Goal: Transaction & Acquisition: Purchase product/service

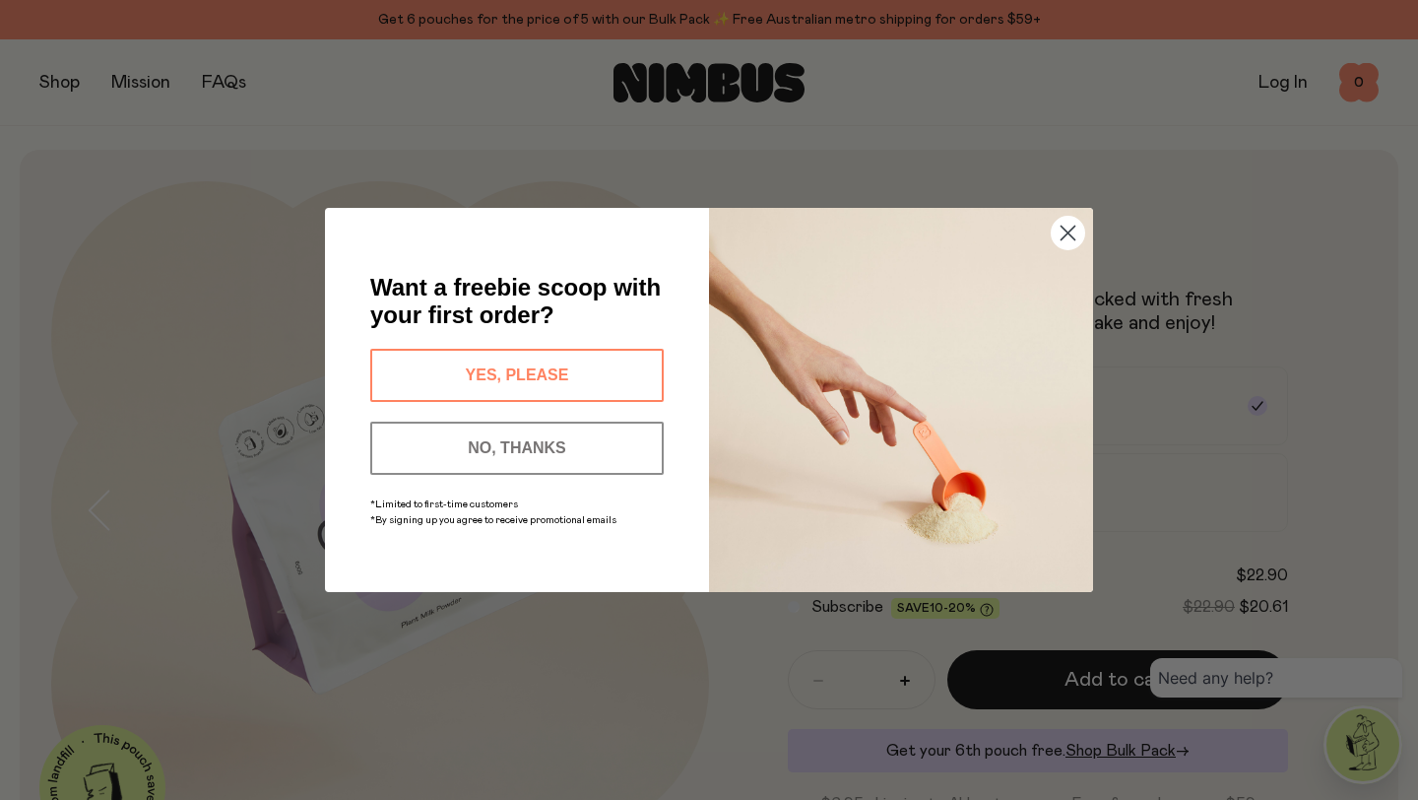
click at [1060, 242] on circle "Close dialog" at bounding box center [1068, 233] width 32 height 32
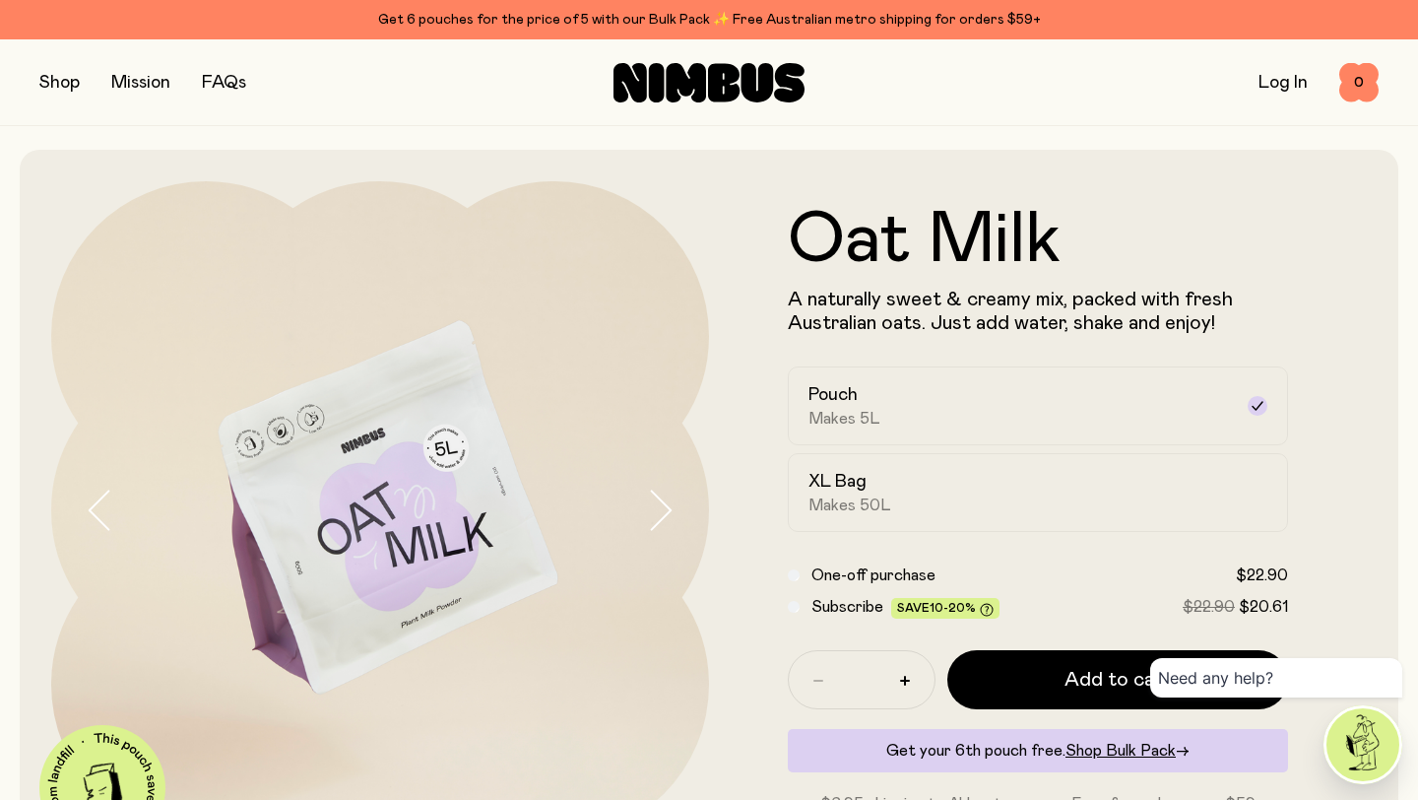
click at [49, 83] on button "button" at bounding box center [59, 83] width 40 height 28
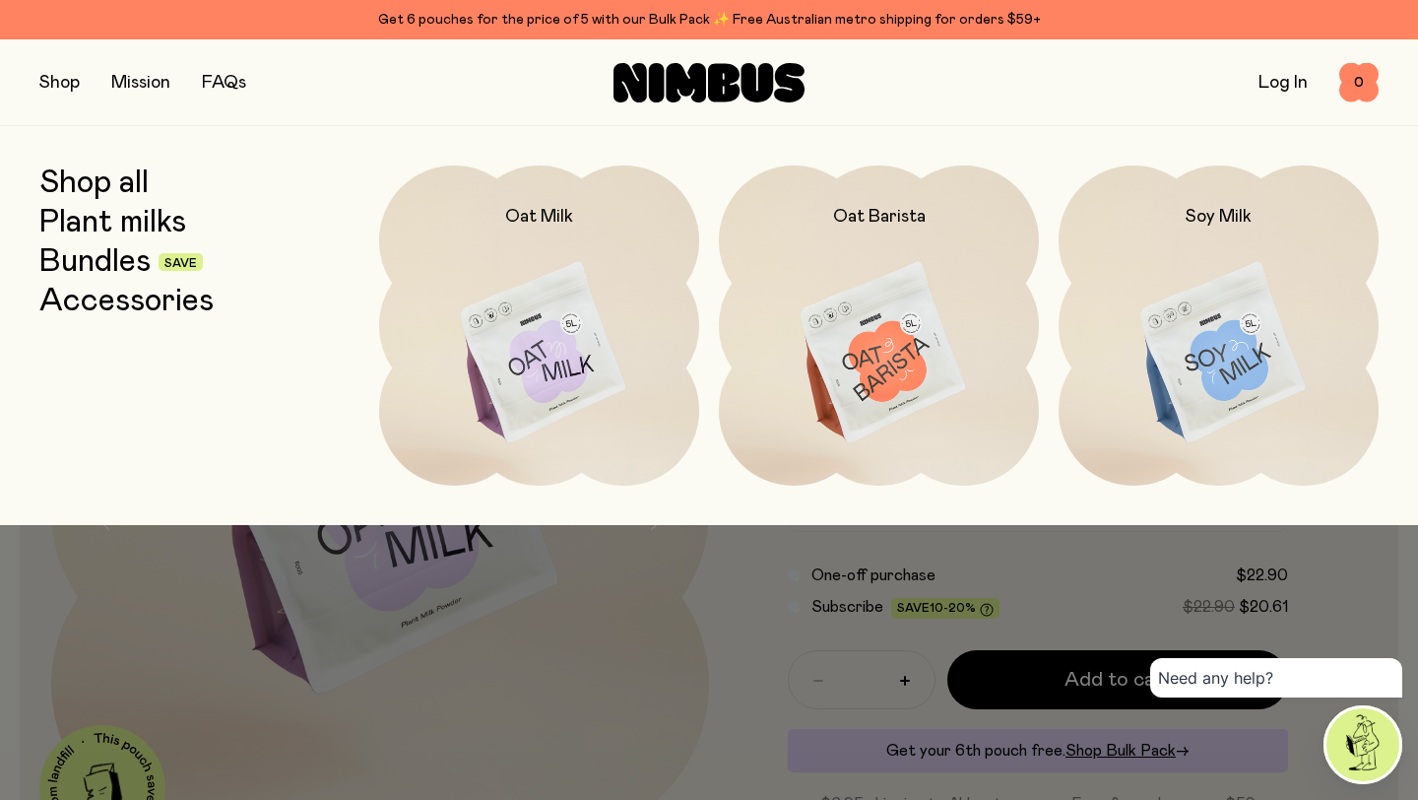
click at [128, 180] on link "Shop all" at bounding box center [93, 182] width 109 height 35
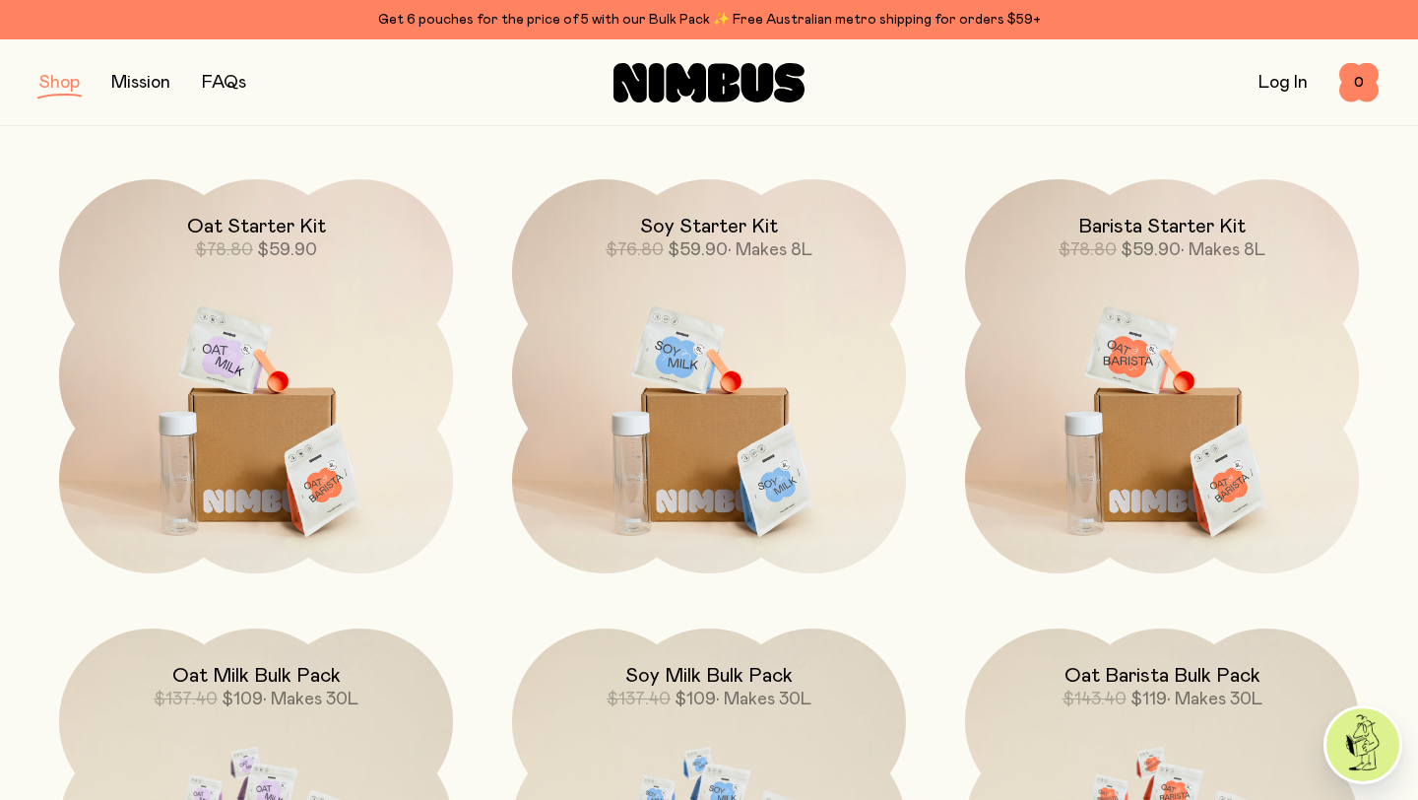
scroll to position [1363, 0]
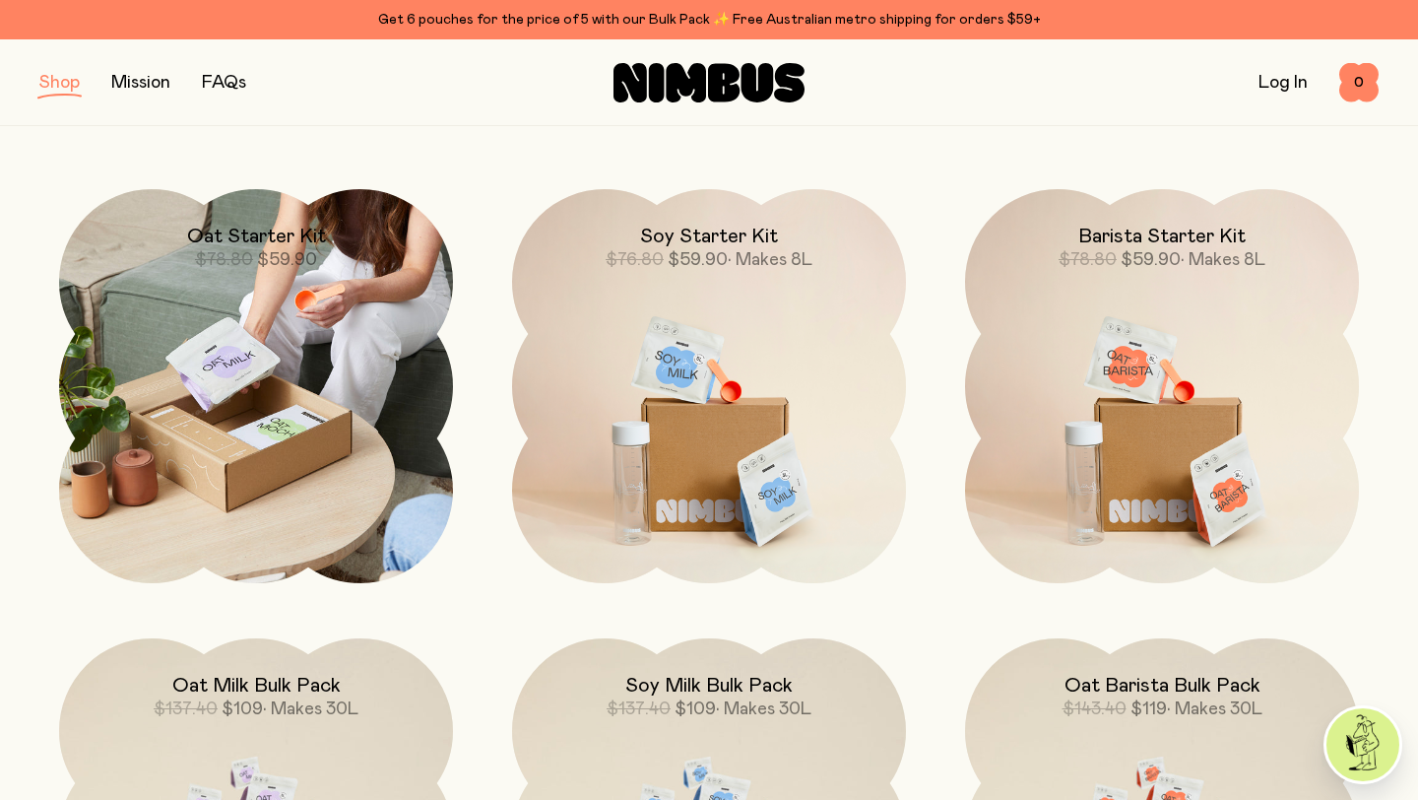
click at [315, 418] on img at bounding box center [256, 386] width 394 height 394
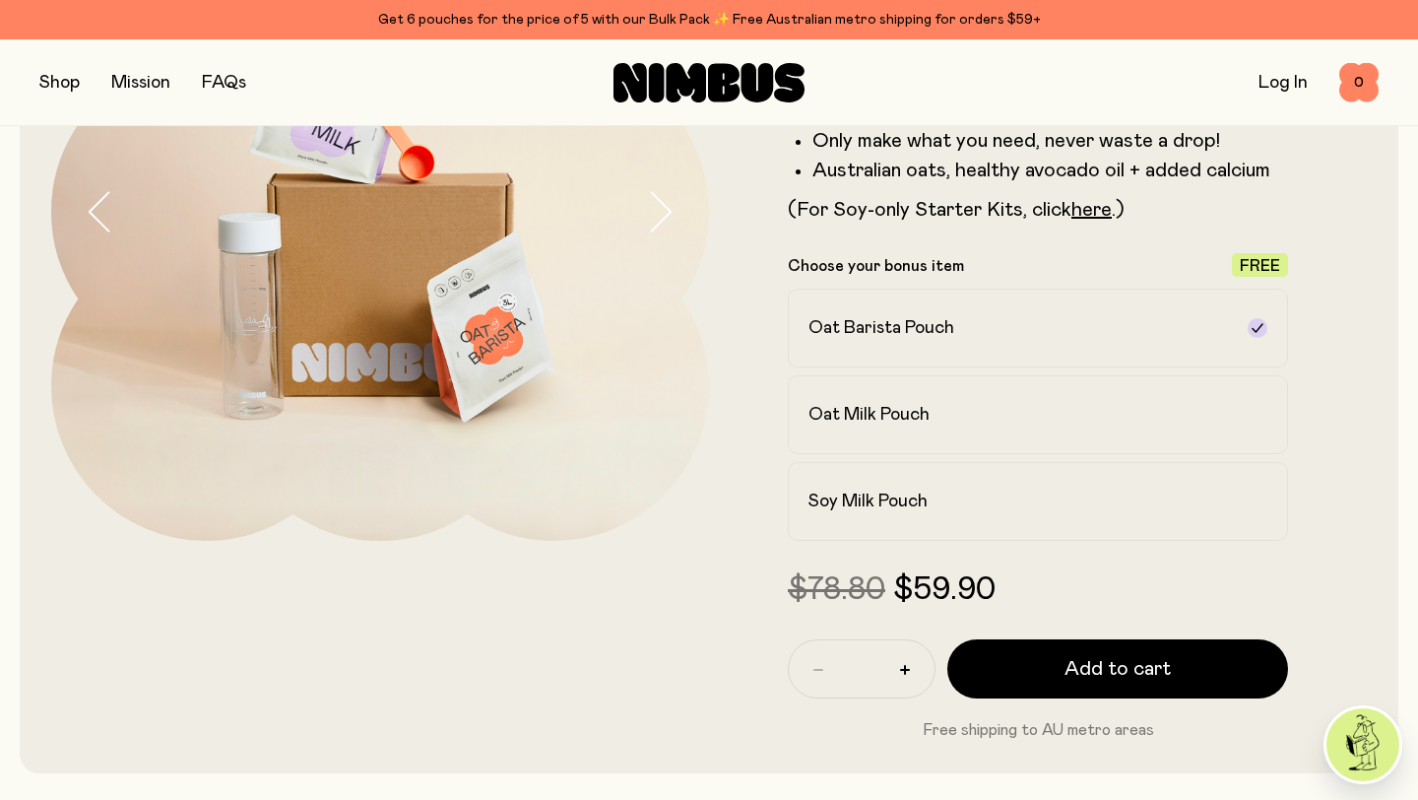
scroll to position [300, 0]
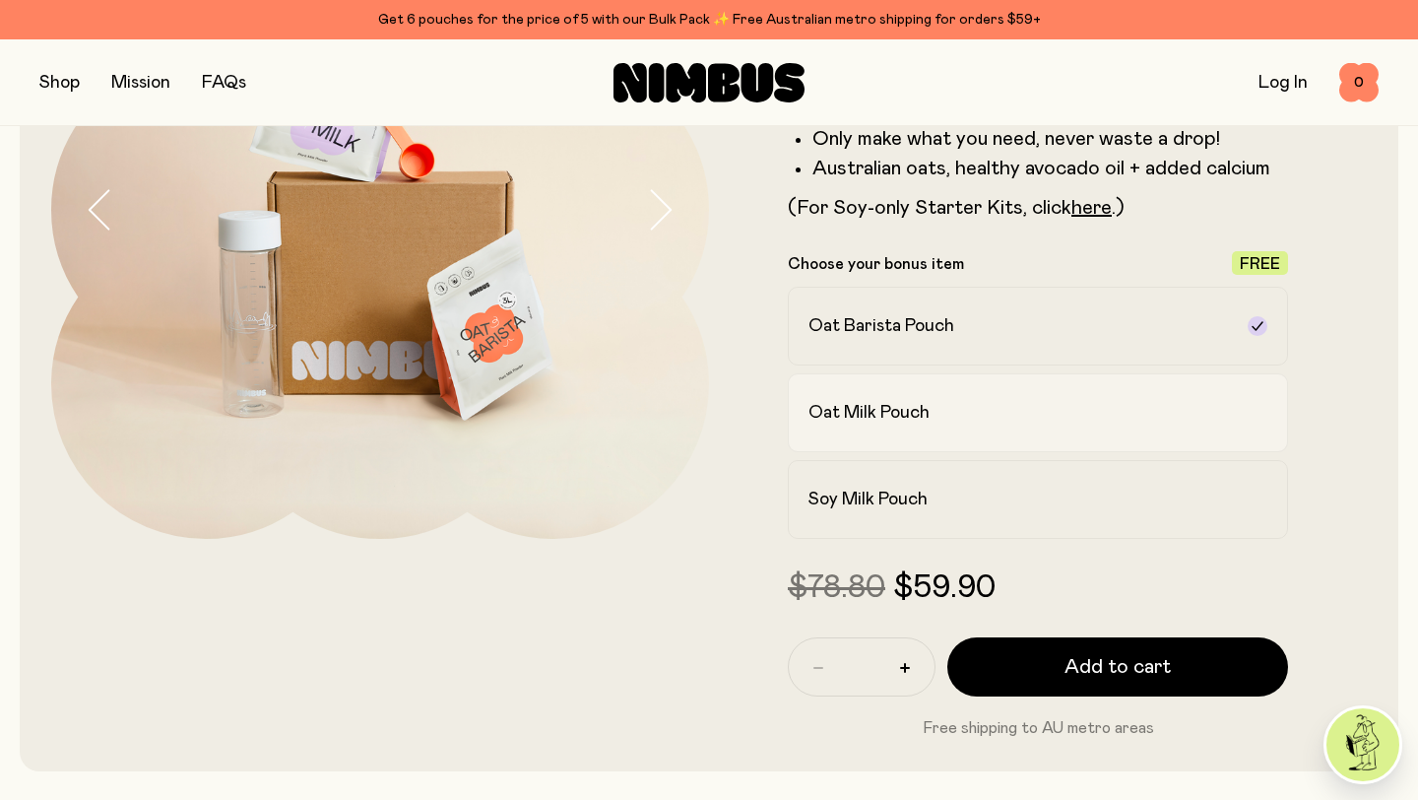
click at [902, 427] on label "Oat Milk Pouch" at bounding box center [1038, 412] width 500 height 79
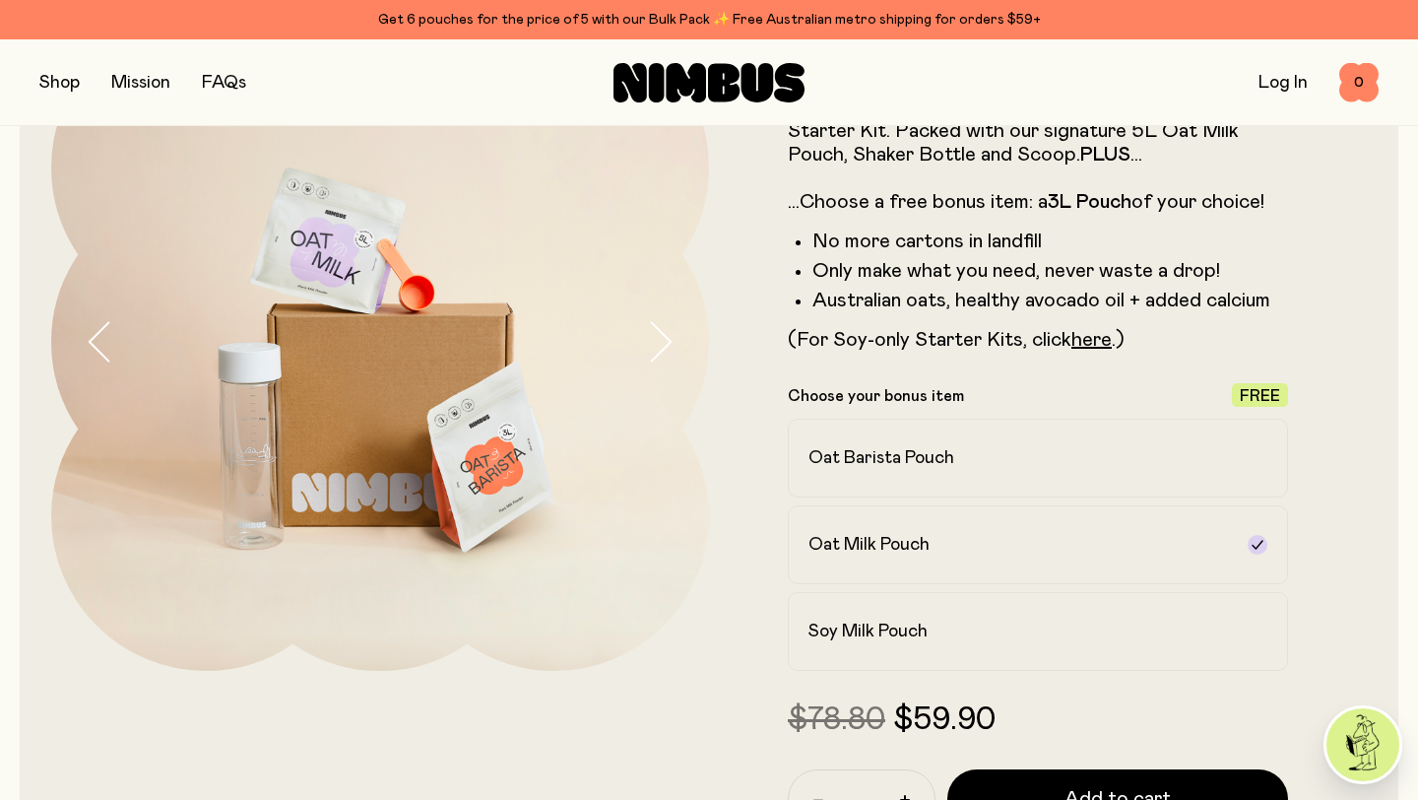
scroll to position [162, 0]
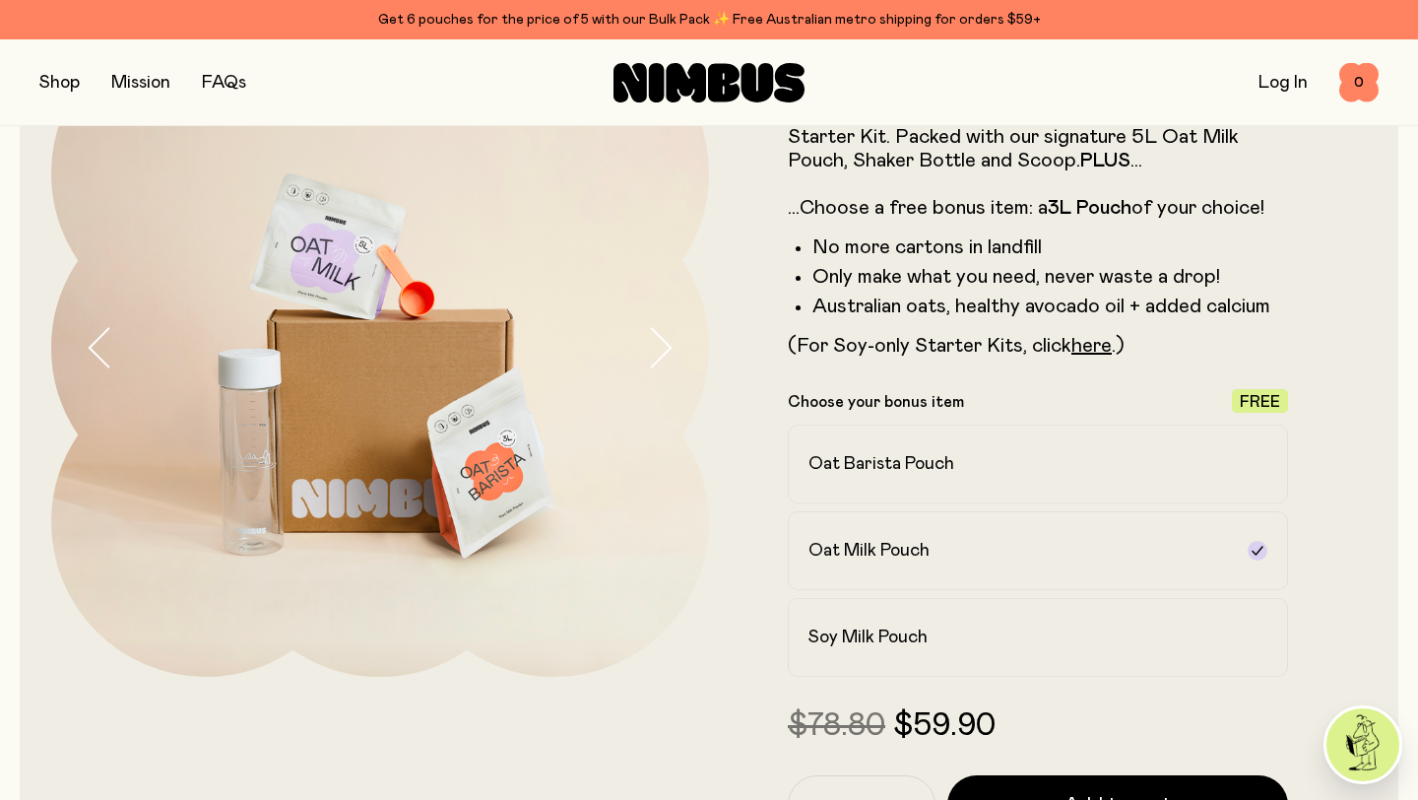
click at [666, 355] on icon "button" at bounding box center [660, 347] width 28 height 41
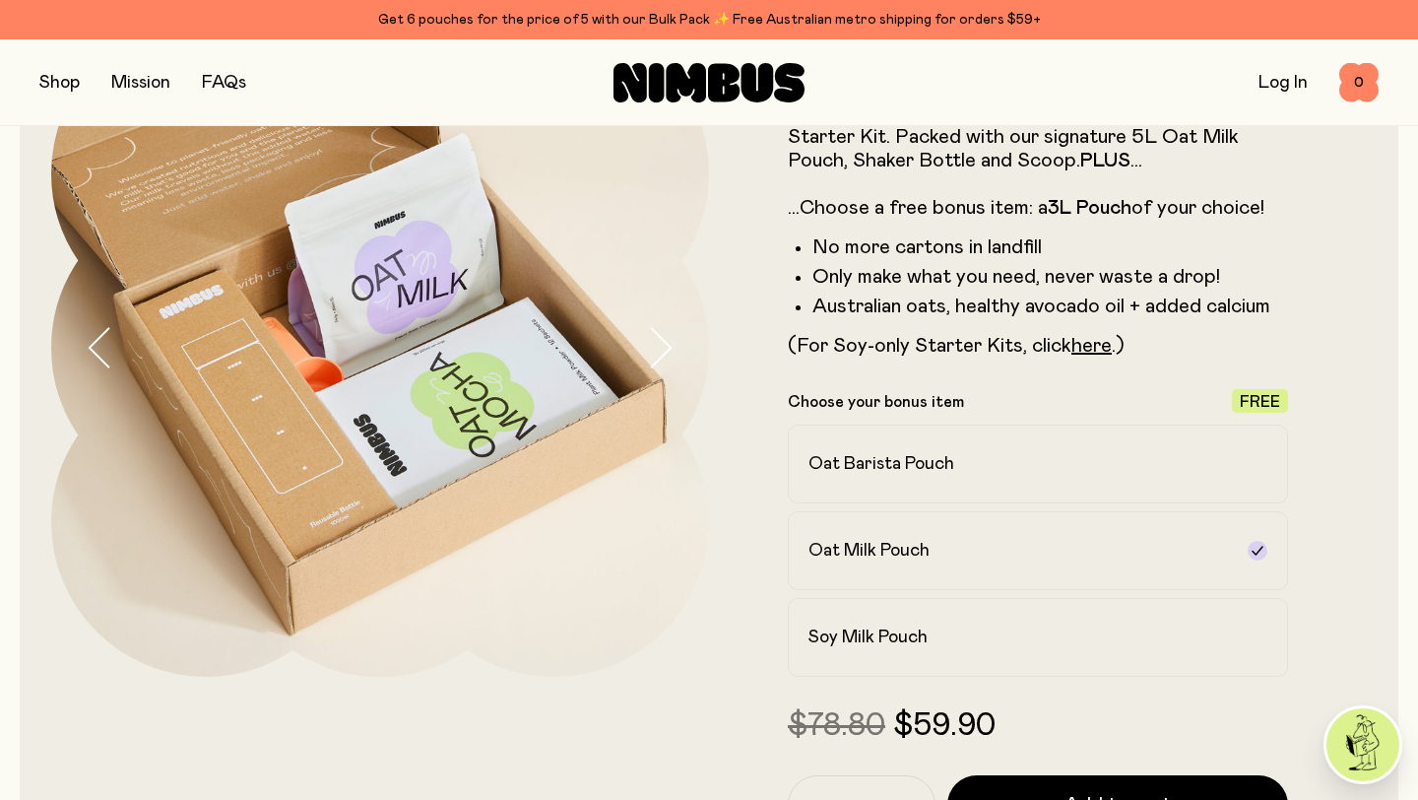
click at [666, 355] on icon "button" at bounding box center [660, 347] width 28 height 41
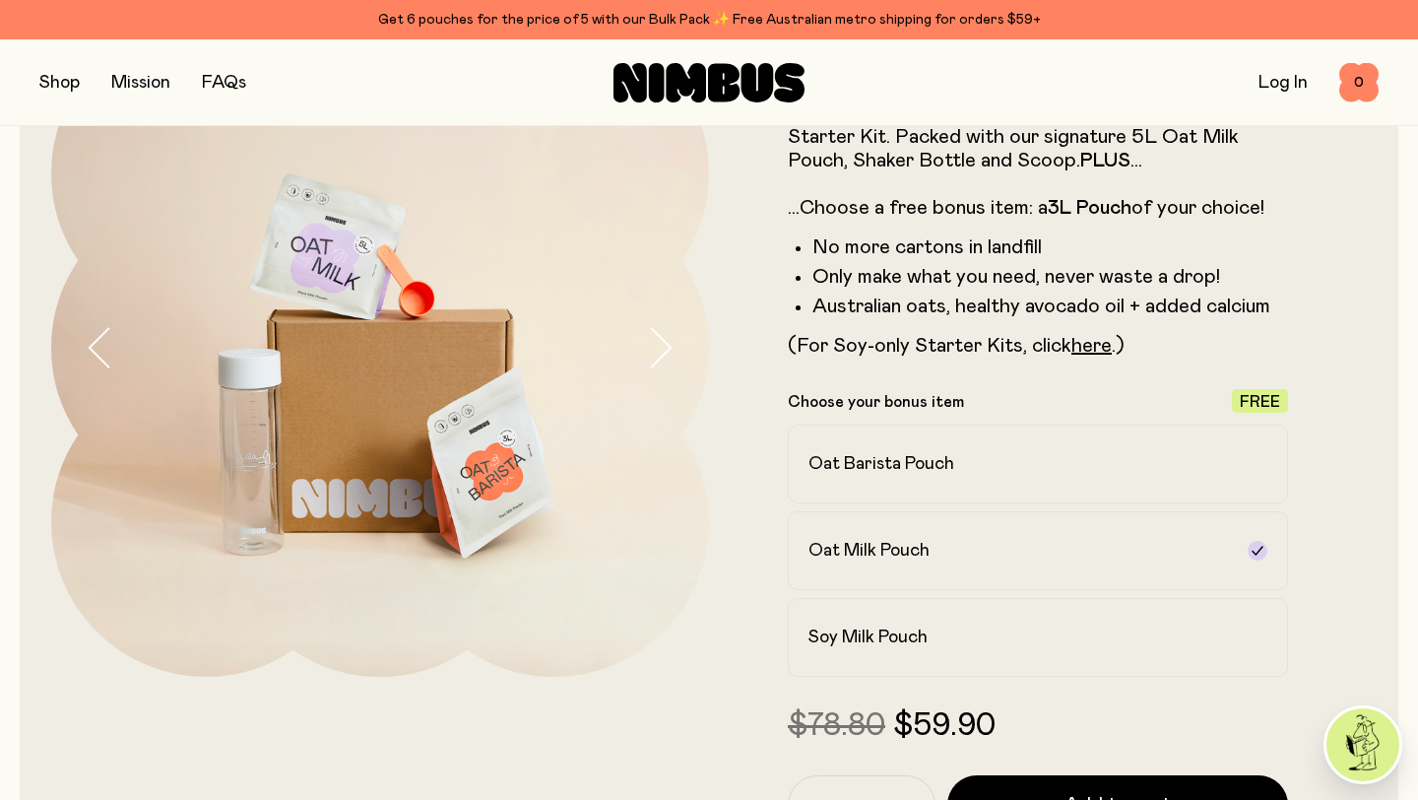
click at [666, 355] on icon "button" at bounding box center [660, 347] width 28 height 41
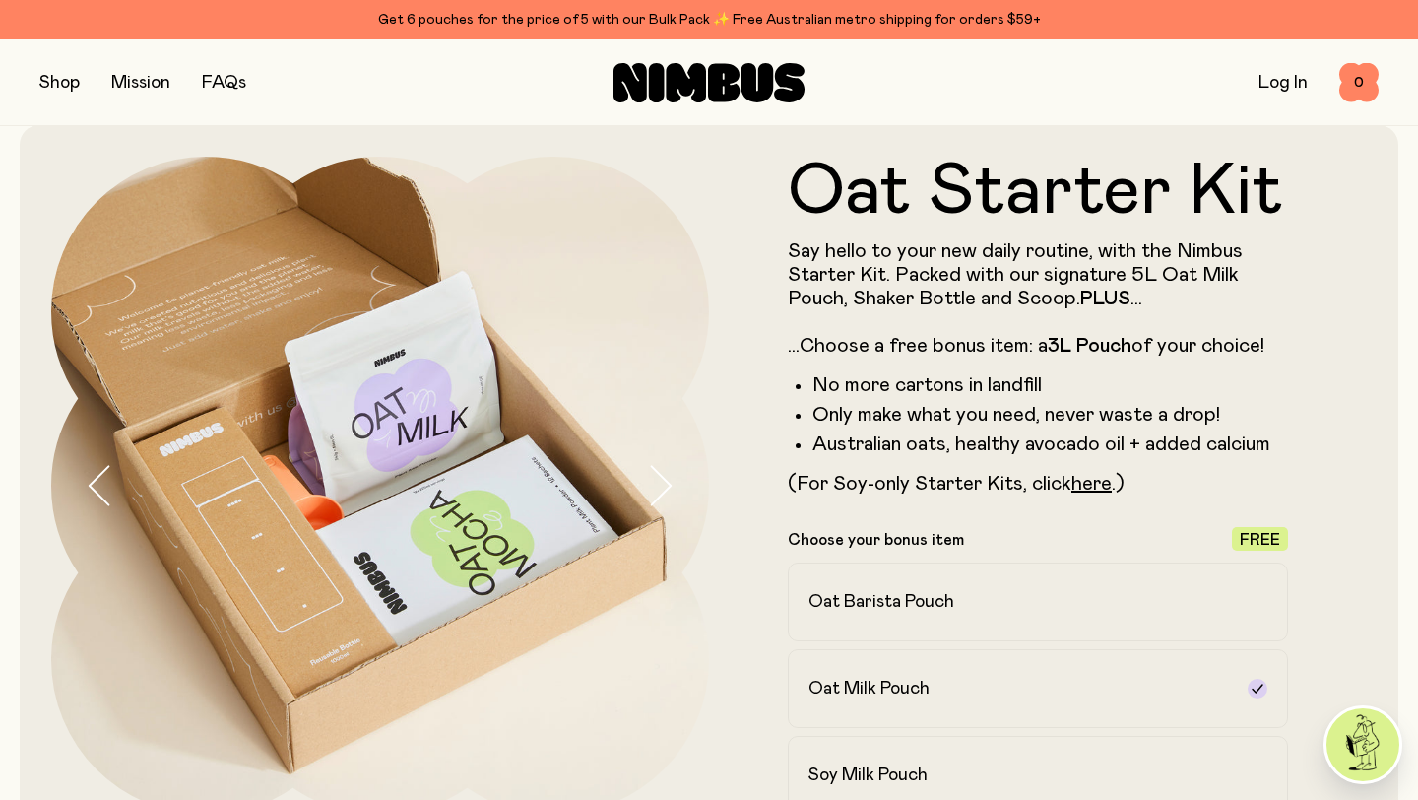
scroll to position [26, 0]
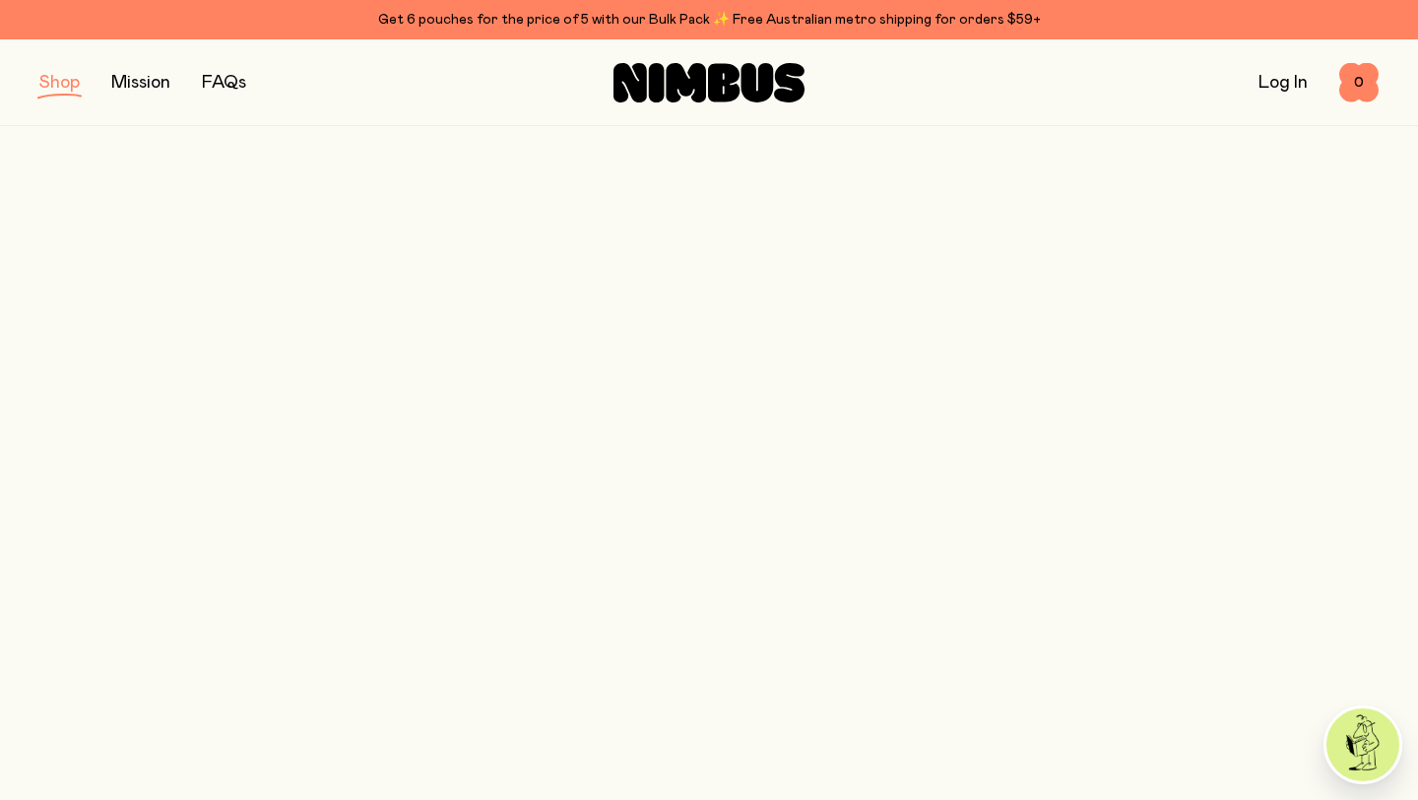
scroll to position [1363, 0]
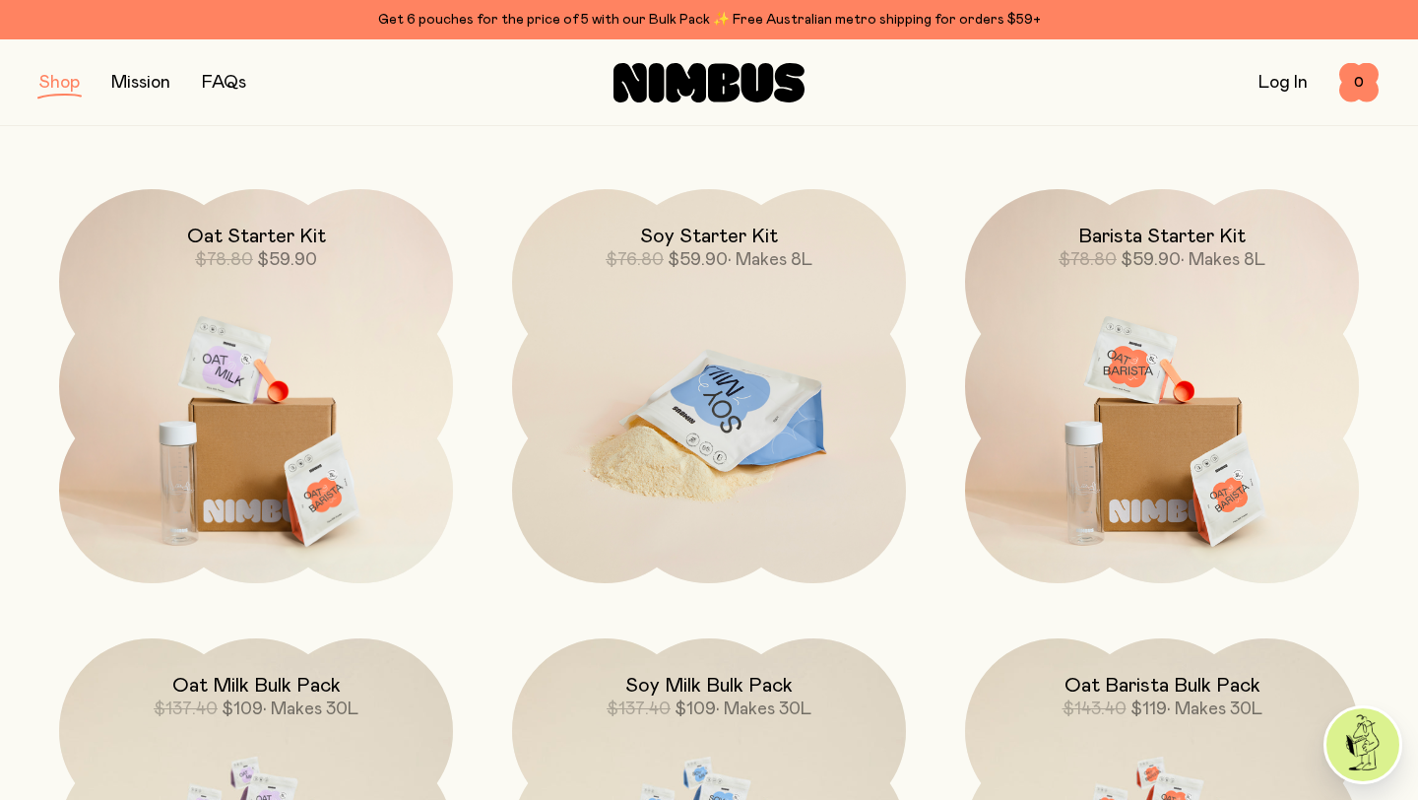
click at [791, 502] on img at bounding box center [709, 420] width 394 height 463
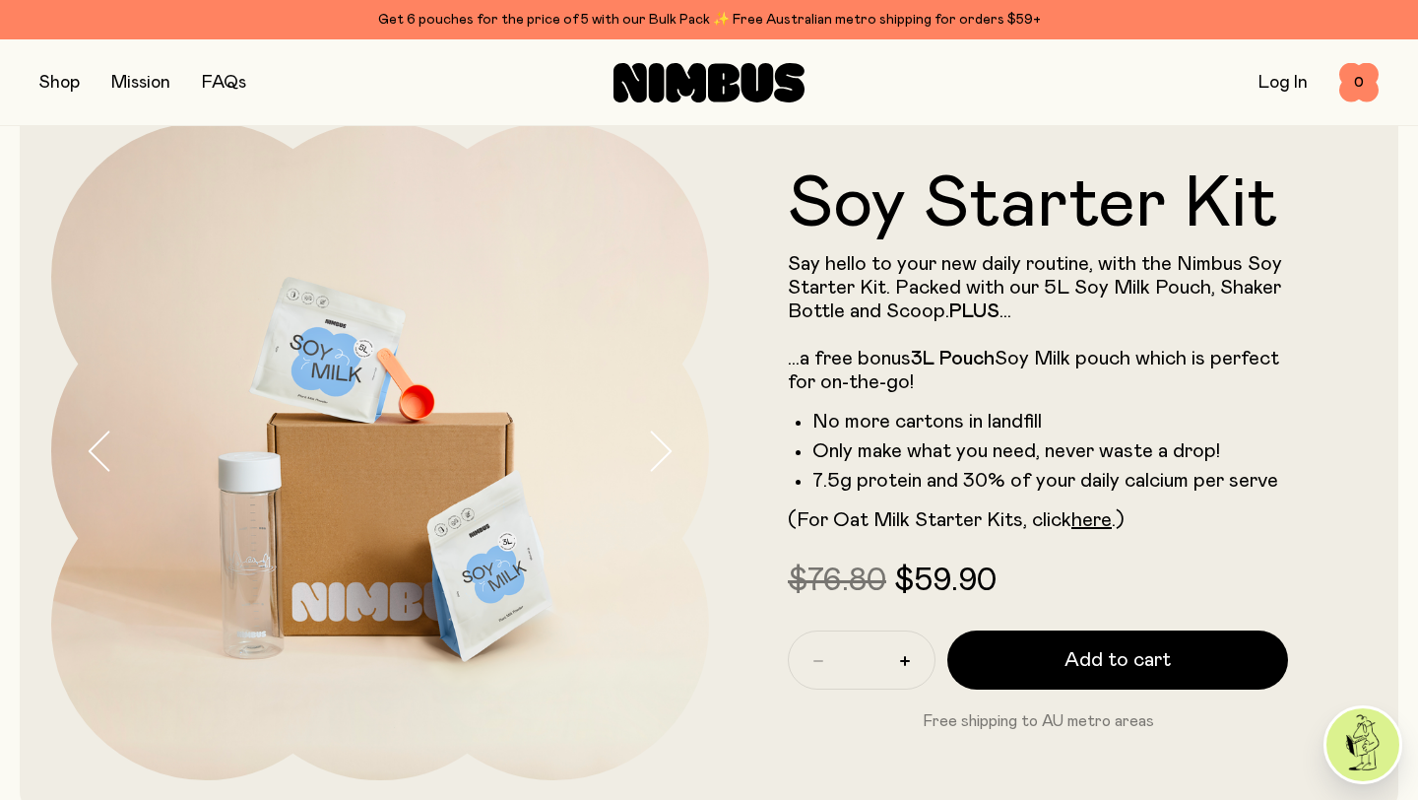
scroll to position [56, 0]
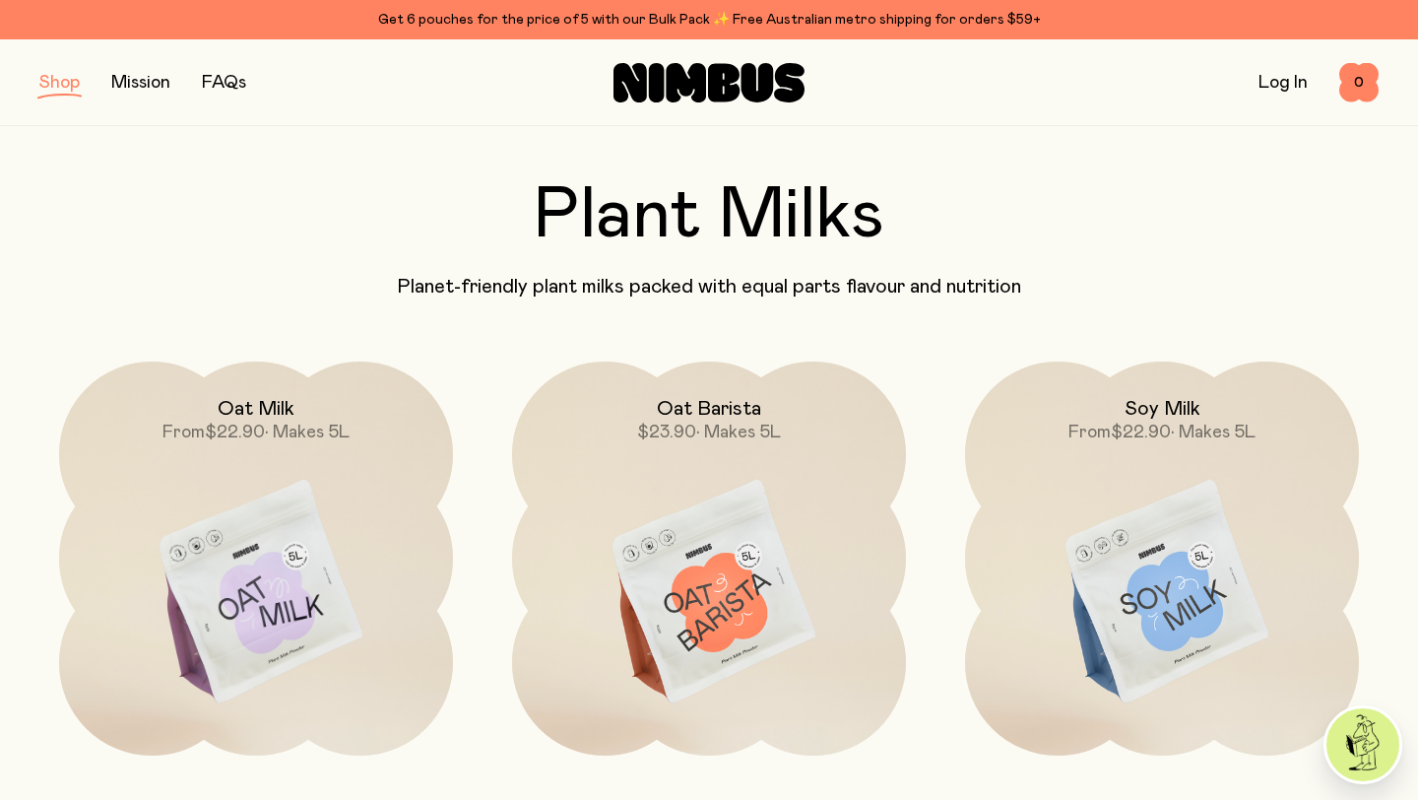
scroll to position [1363, 0]
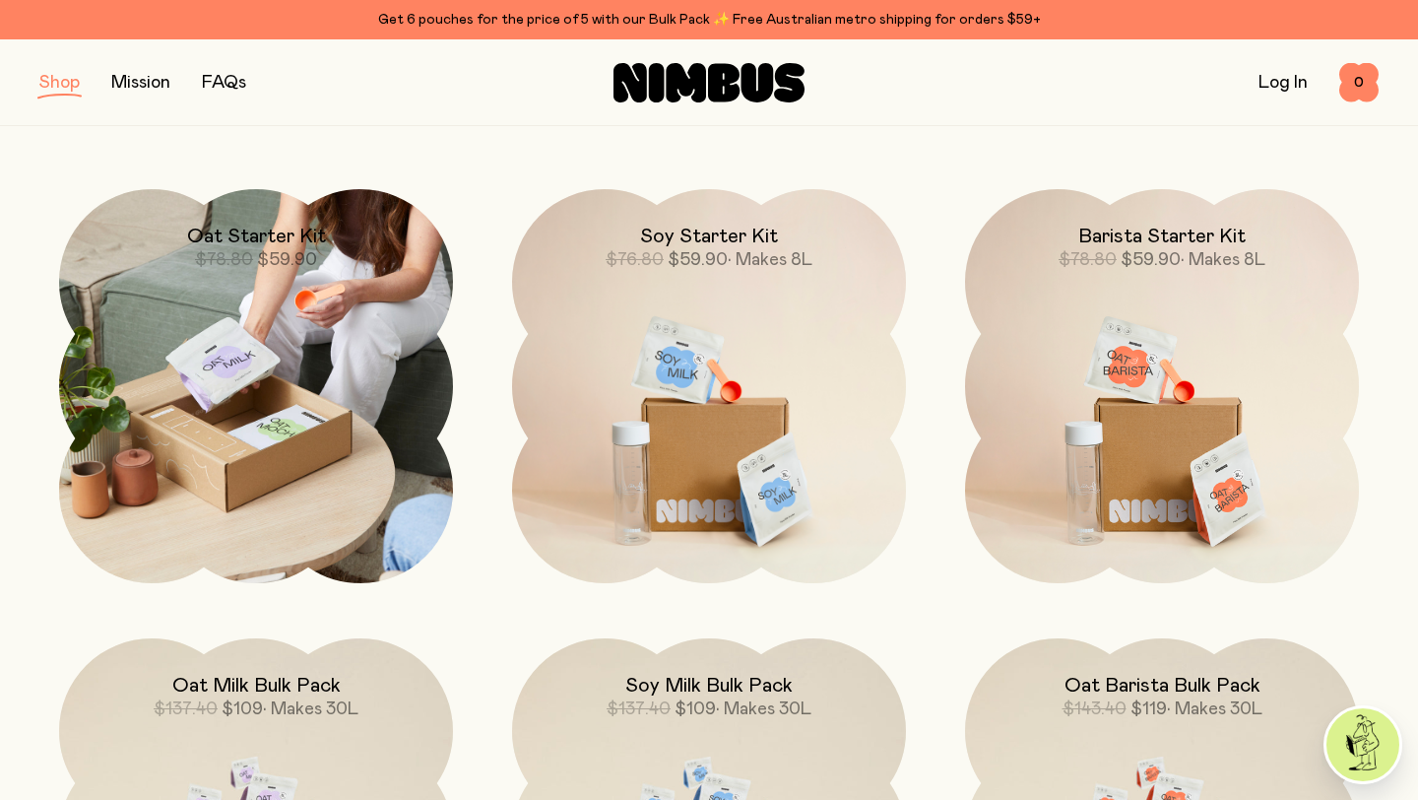
click at [291, 449] on img at bounding box center [256, 386] width 394 height 394
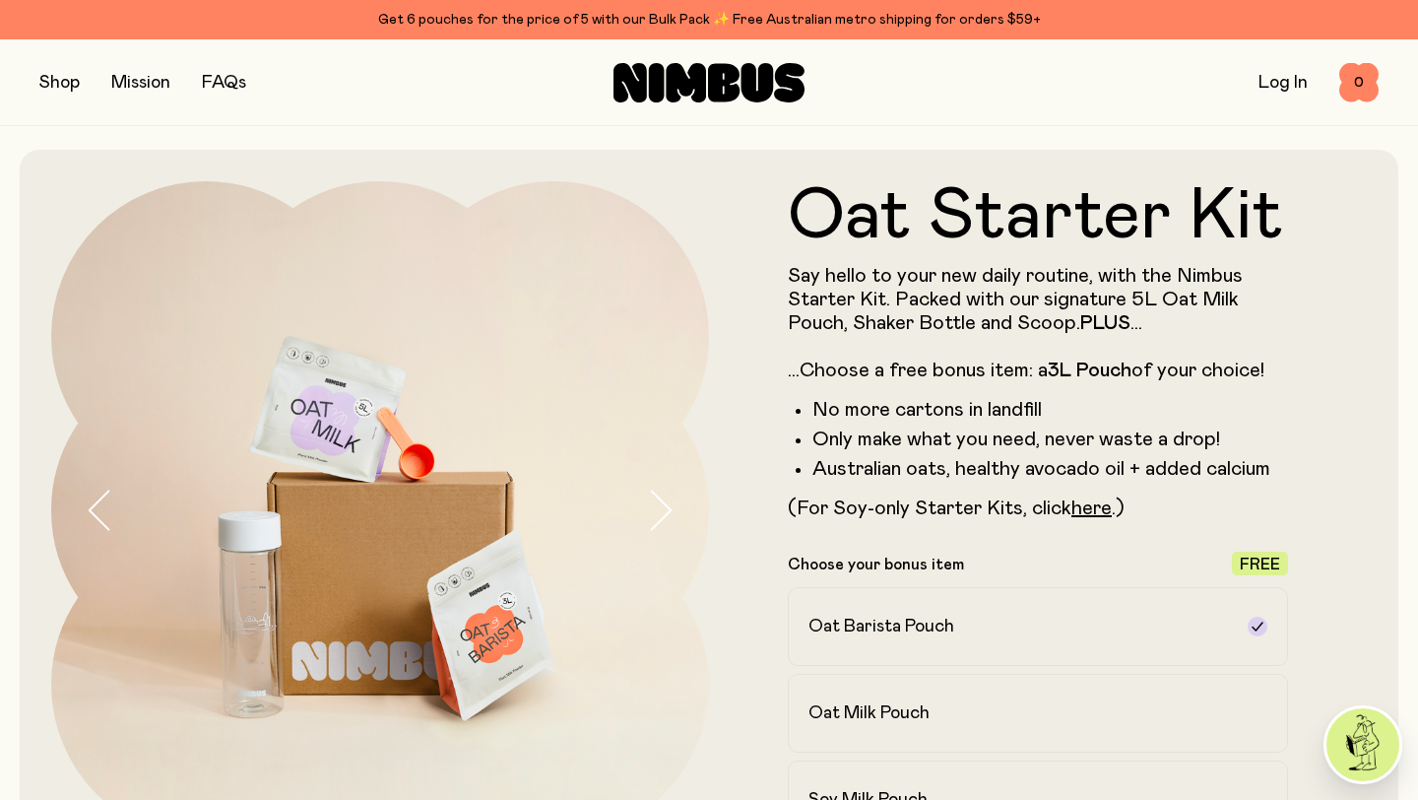
click at [649, 493] on icon "button" at bounding box center [660, 509] width 28 height 41
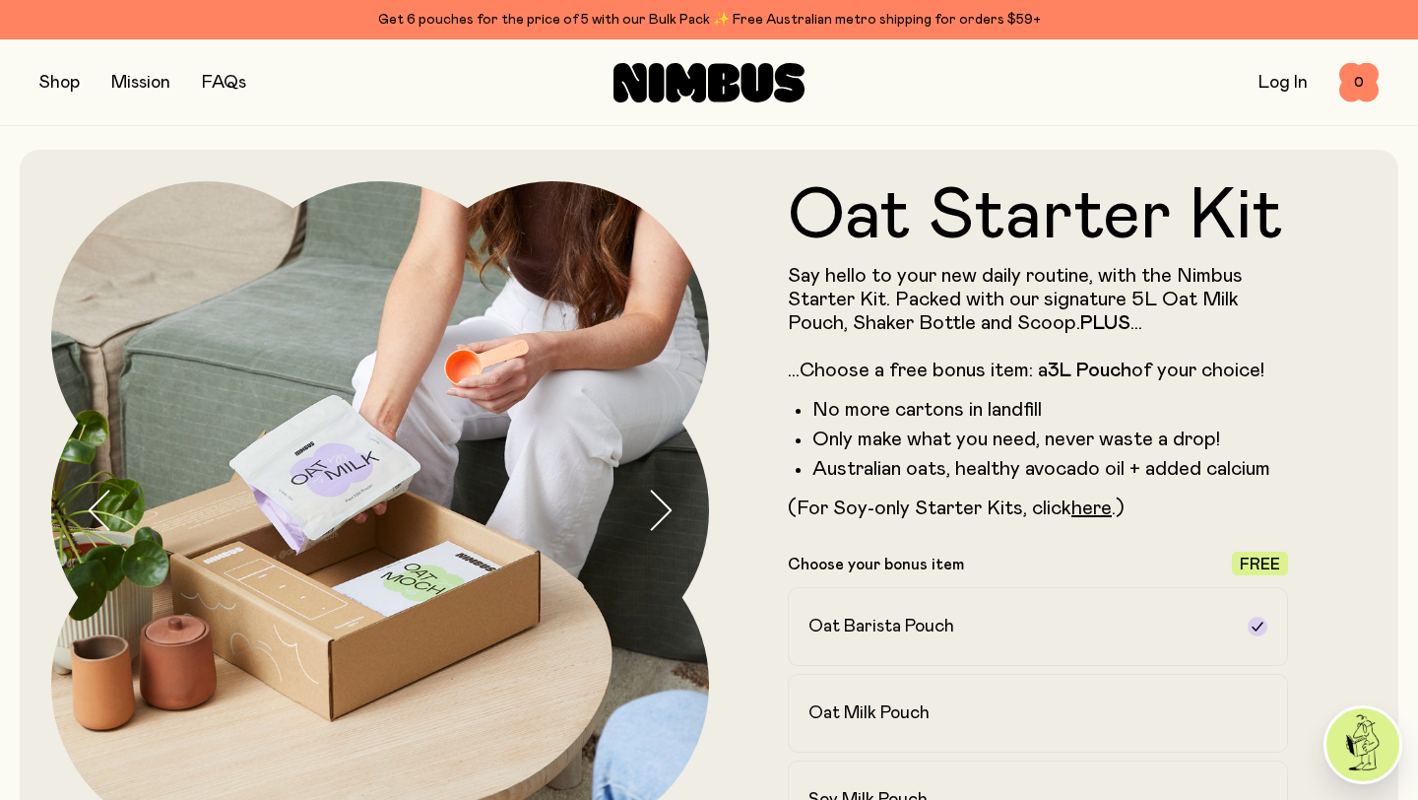
click at [675, 507] on button "button" at bounding box center [677, 510] width 63 height 658
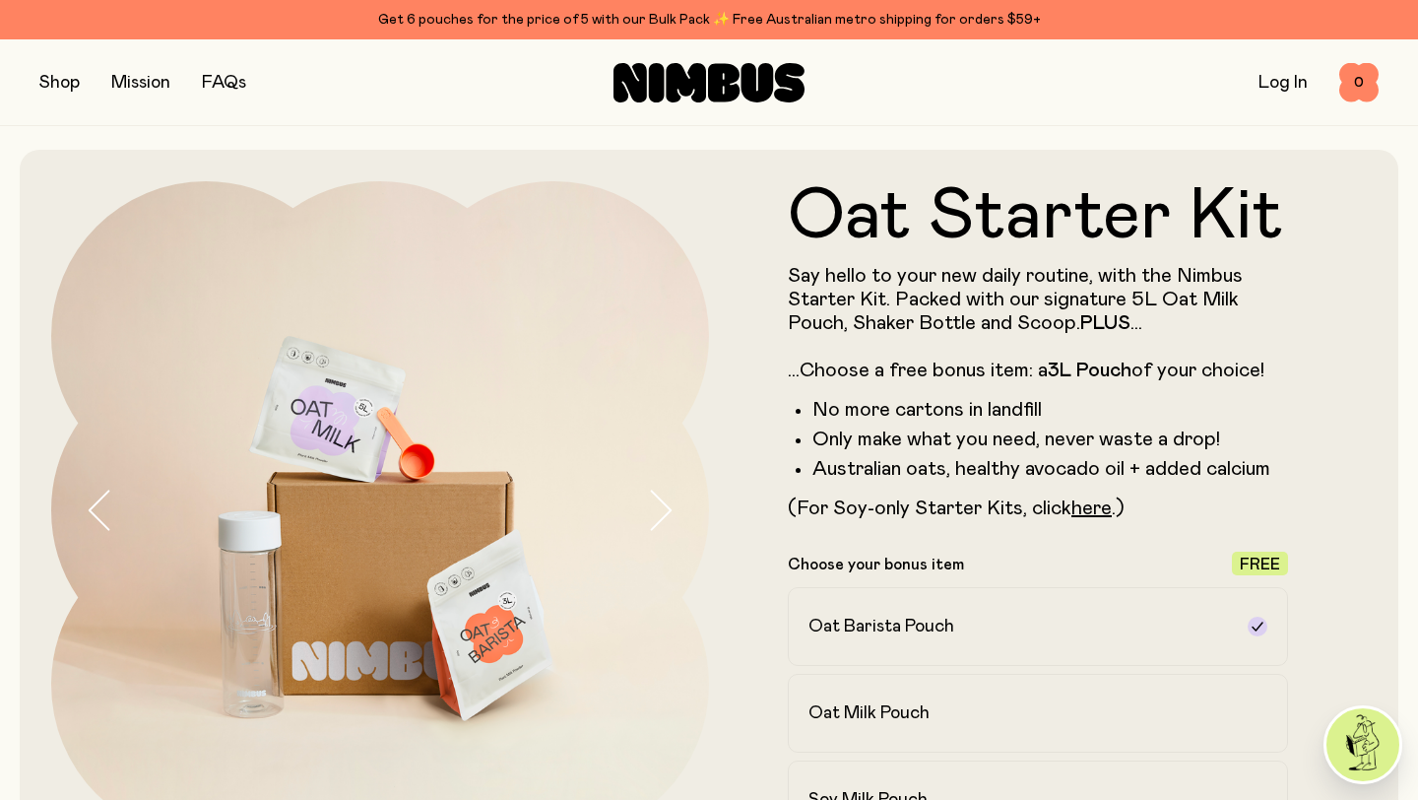
click at [675, 507] on button "button" at bounding box center [677, 510] width 63 height 658
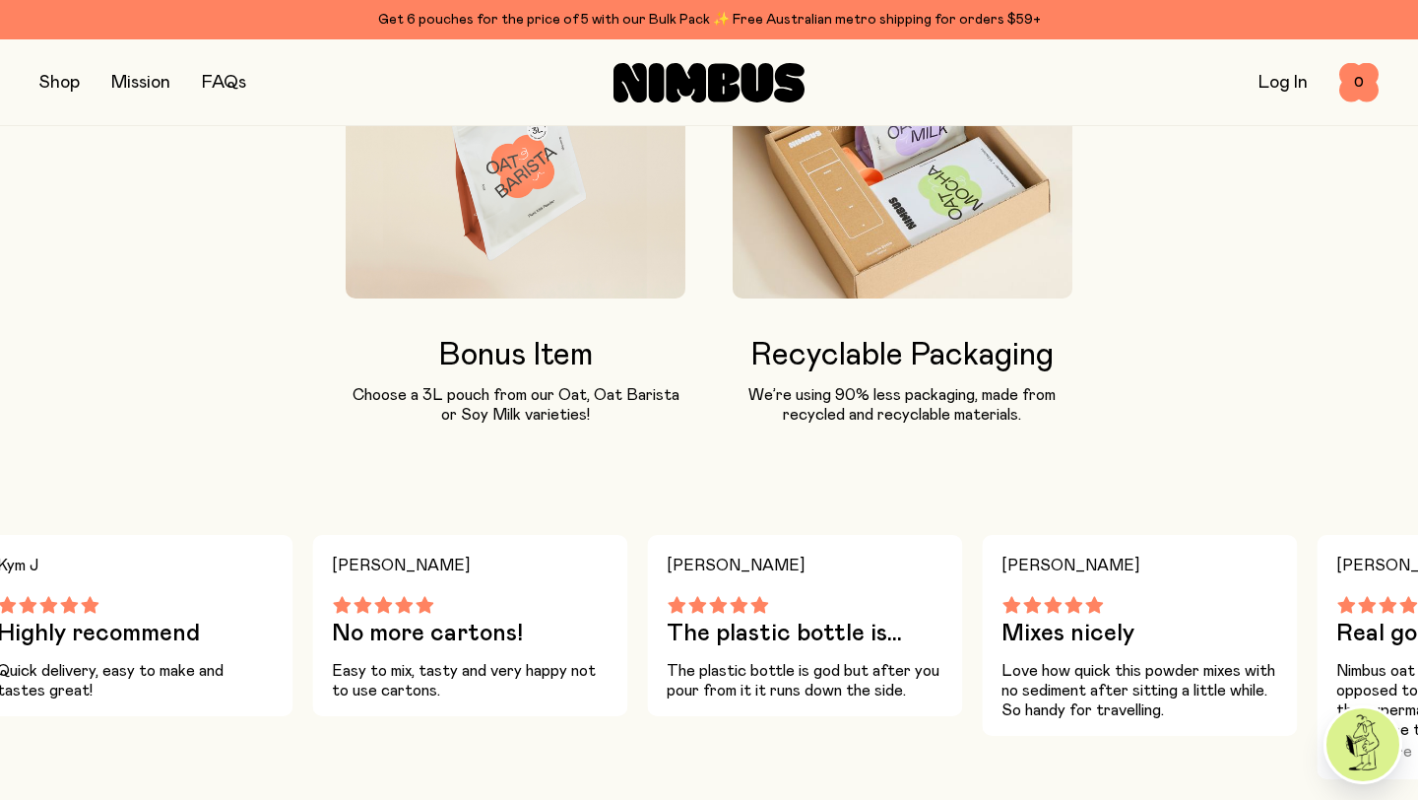
scroll to position [1770, 0]
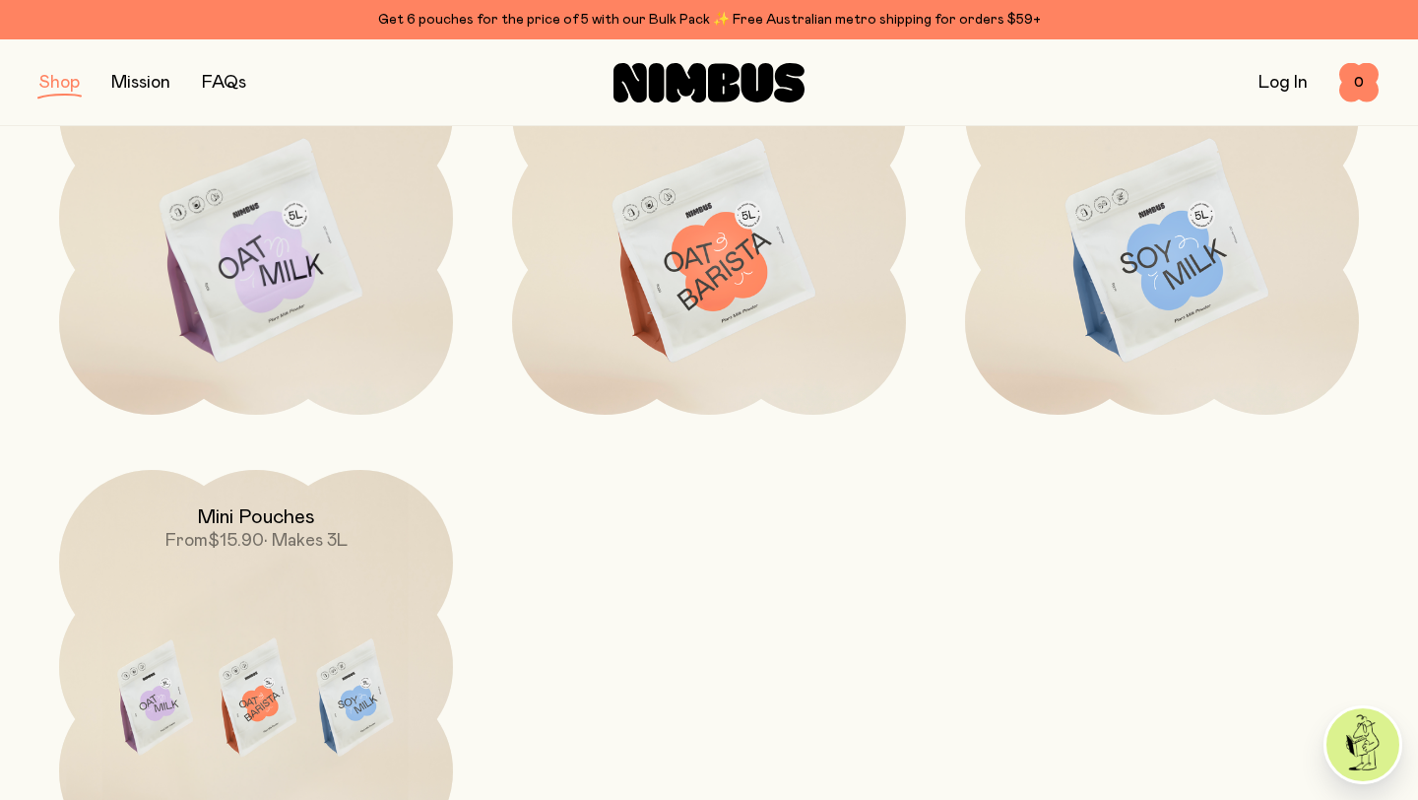
scroll to position [410, 0]
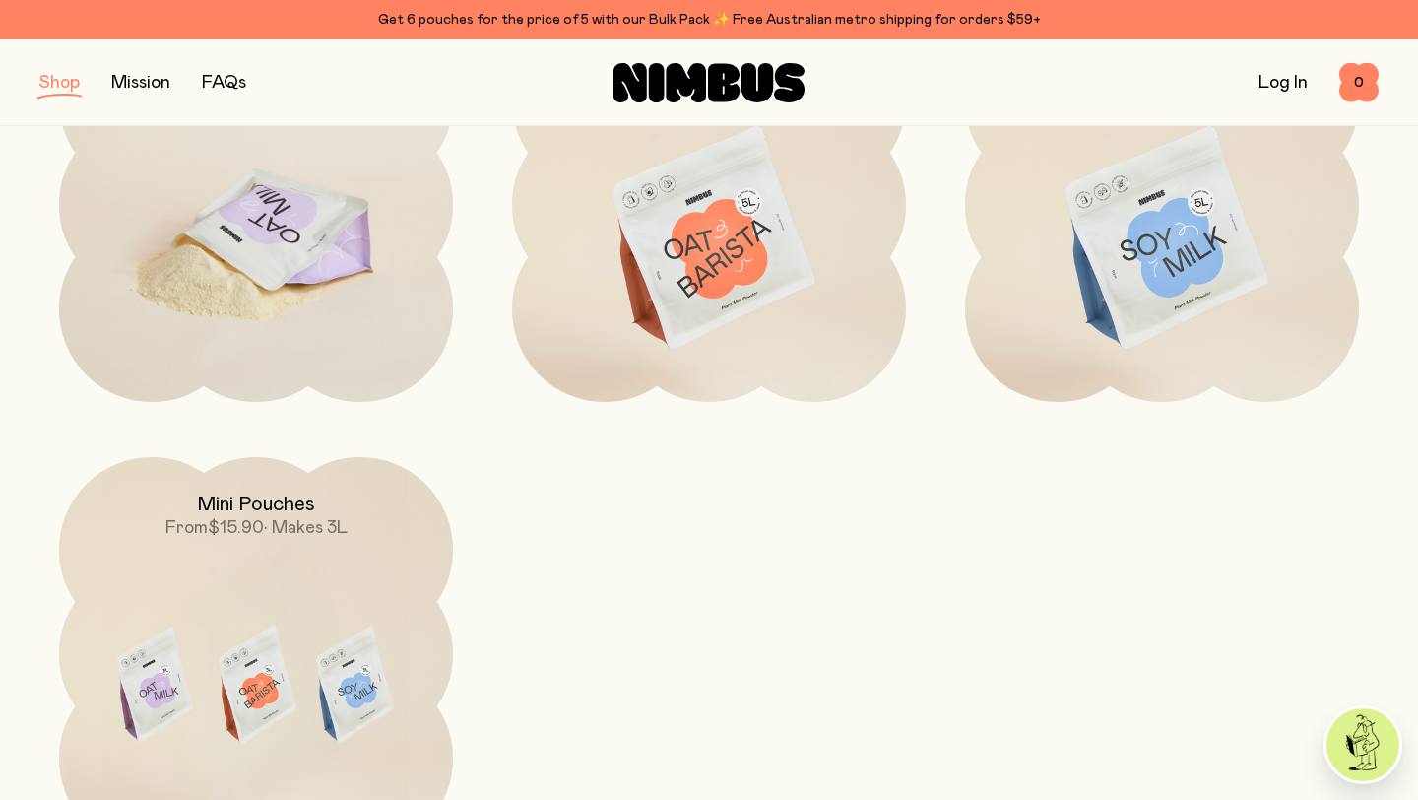
click at [341, 309] on img at bounding box center [256, 239] width 394 height 463
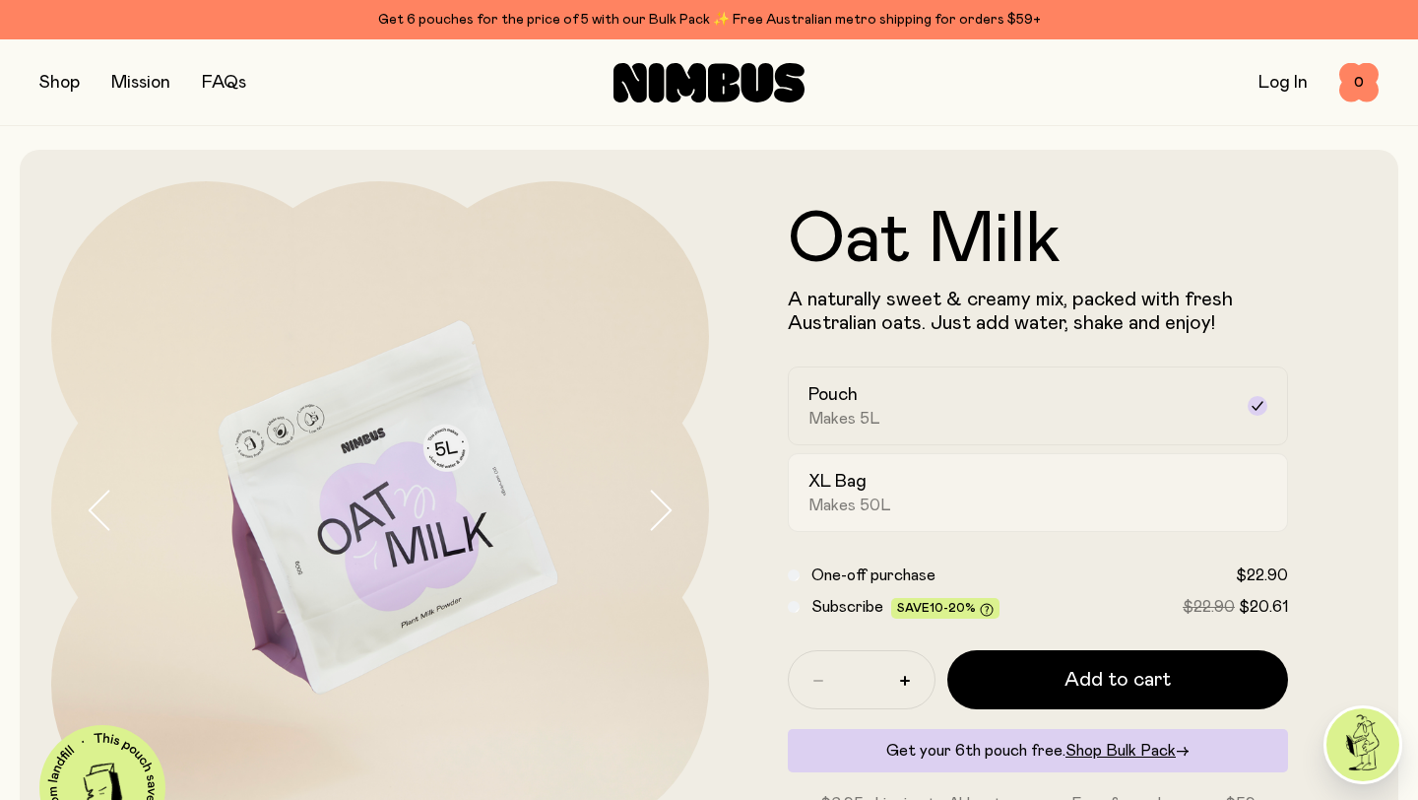
click at [976, 474] on div "XL Bag Makes 50L" at bounding box center [1019, 492] width 423 height 45
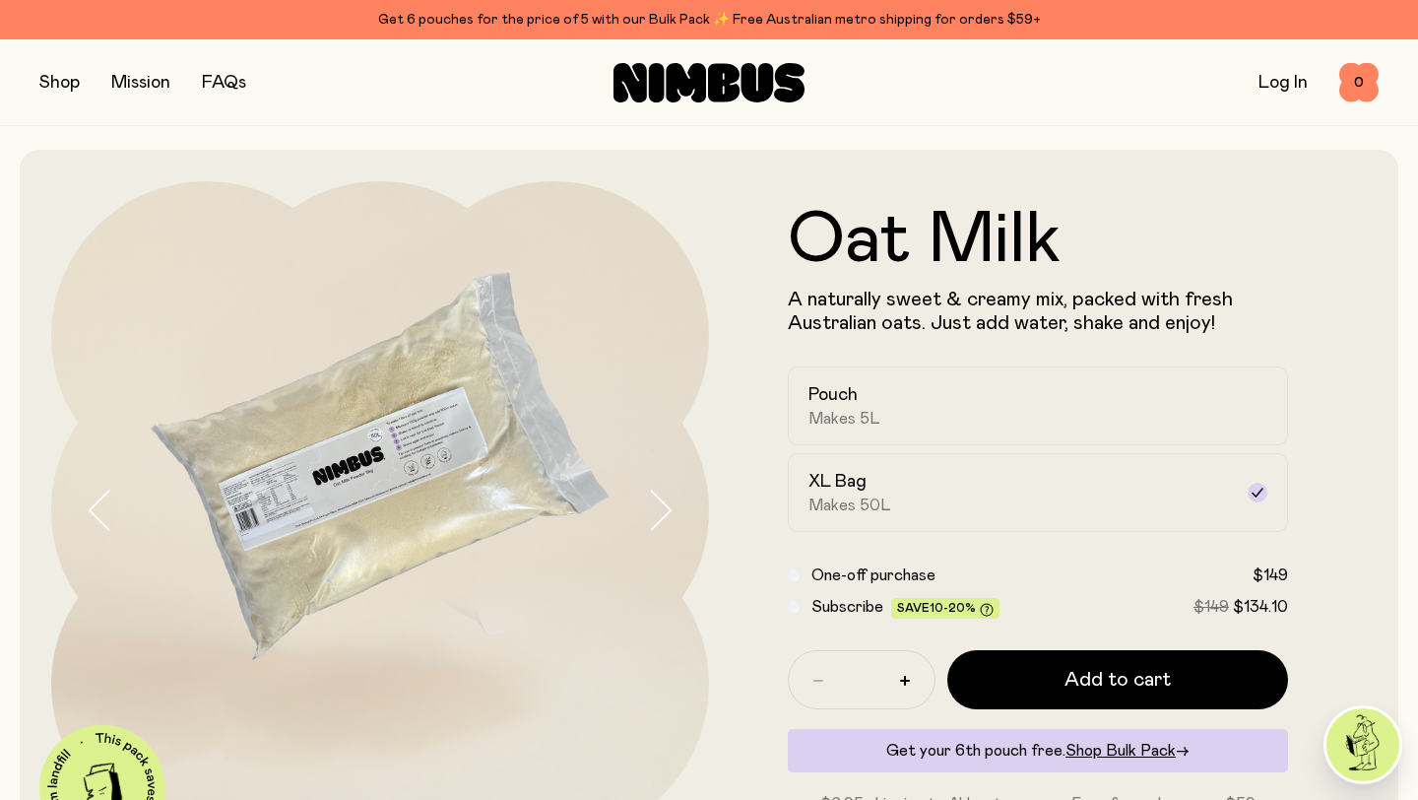
click at [659, 512] on icon "button" at bounding box center [660, 509] width 28 height 41
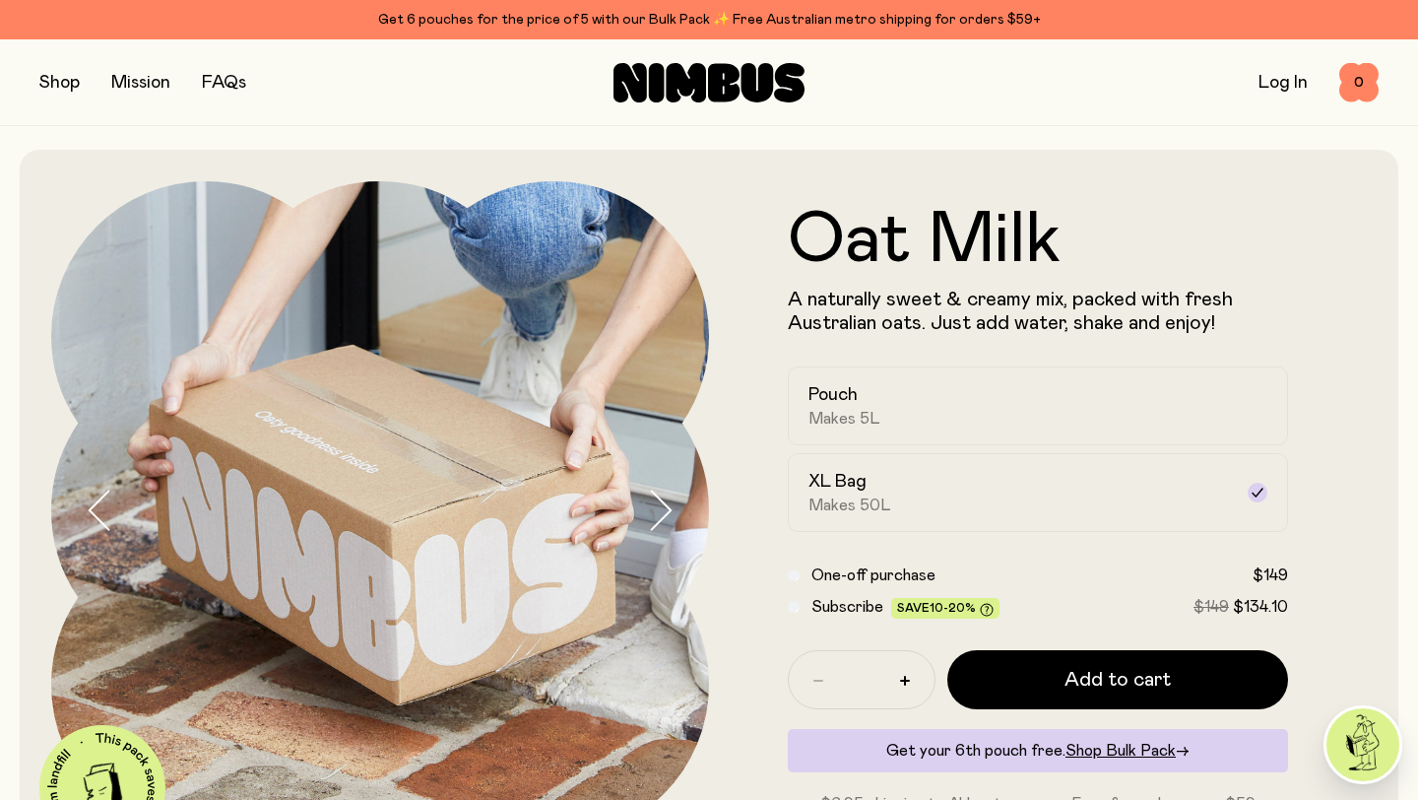
click at [659, 512] on icon "button" at bounding box center [660, 509] width 28 height 41
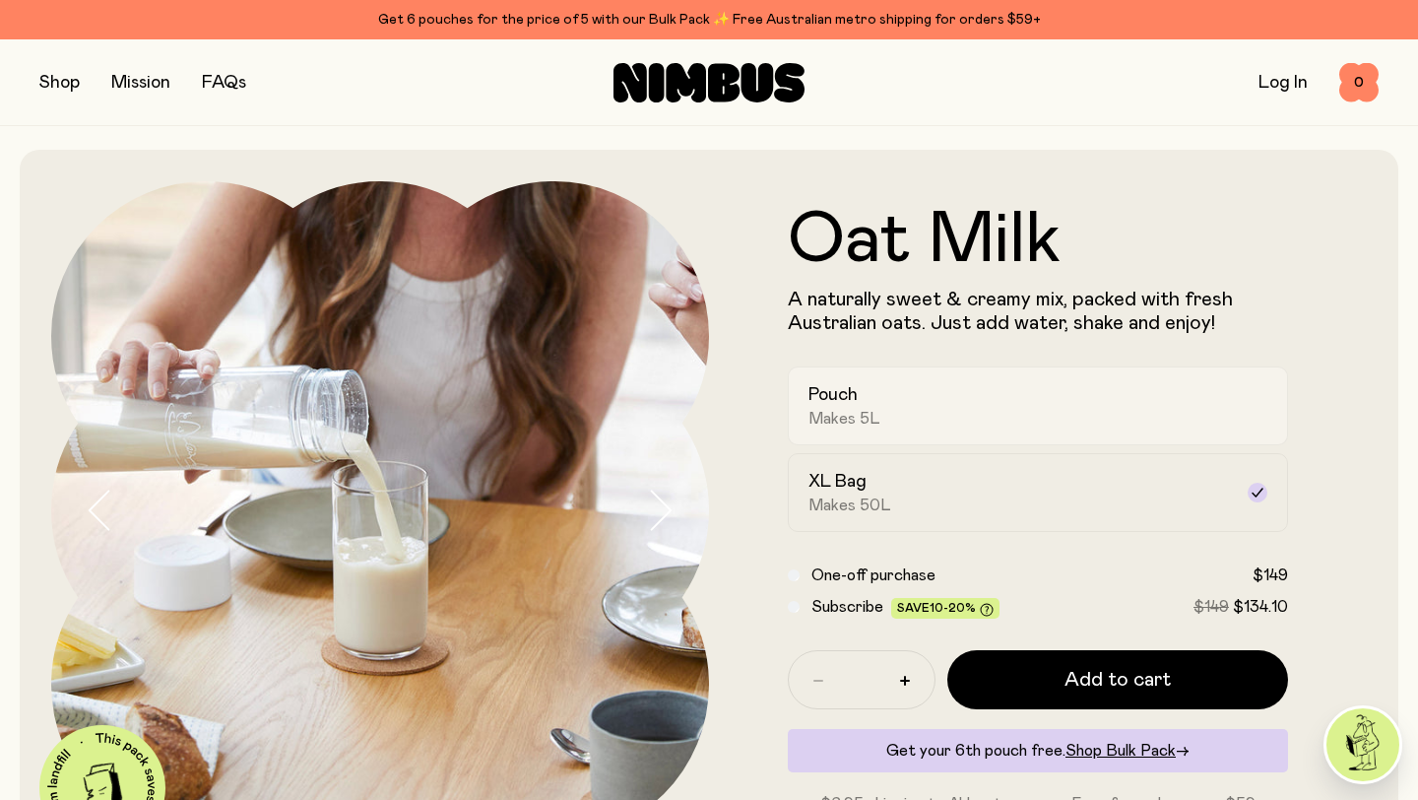
click at [942, 402] on div "Pouch Makes 5L" at bounding box center [1019, 405] width 423 height 45
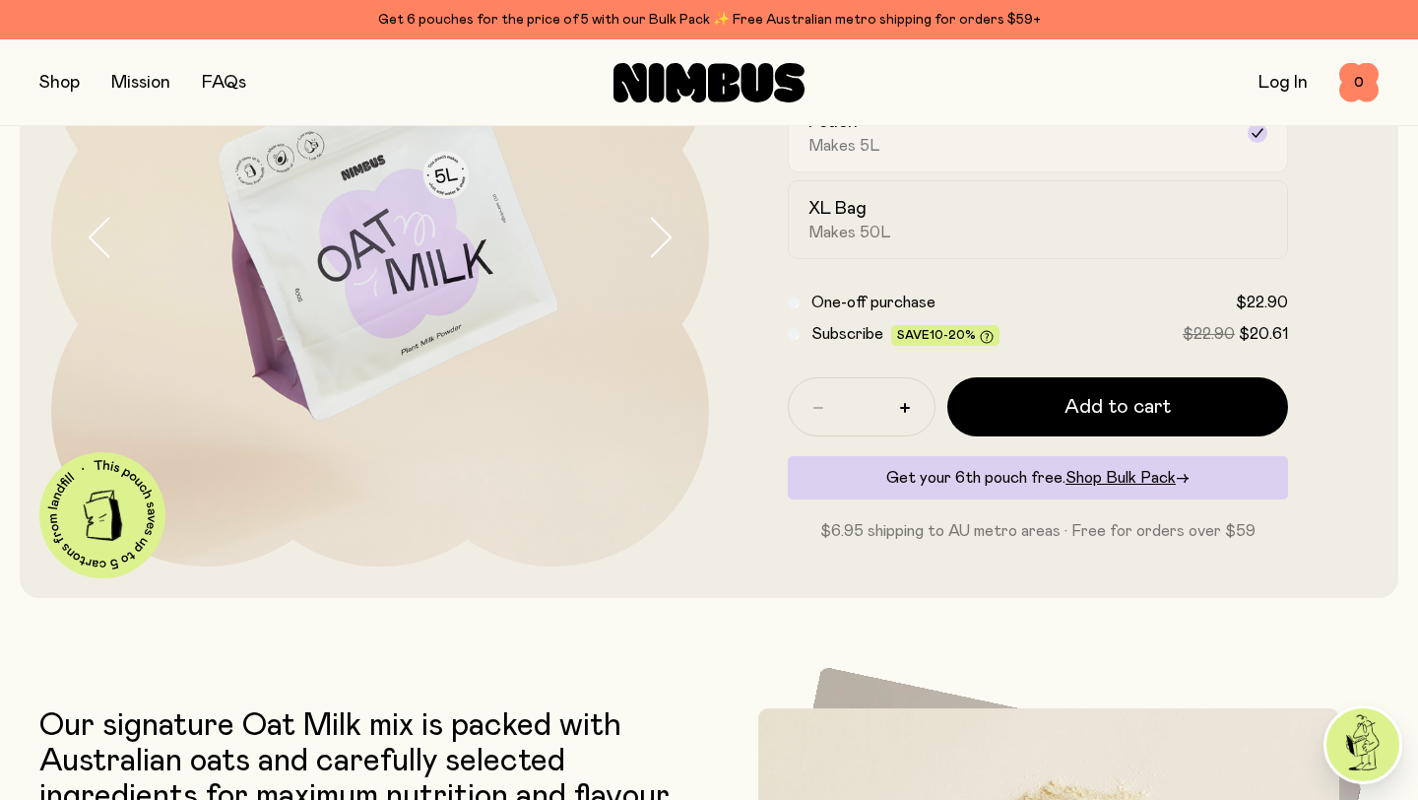
scroll to position [299, 0]
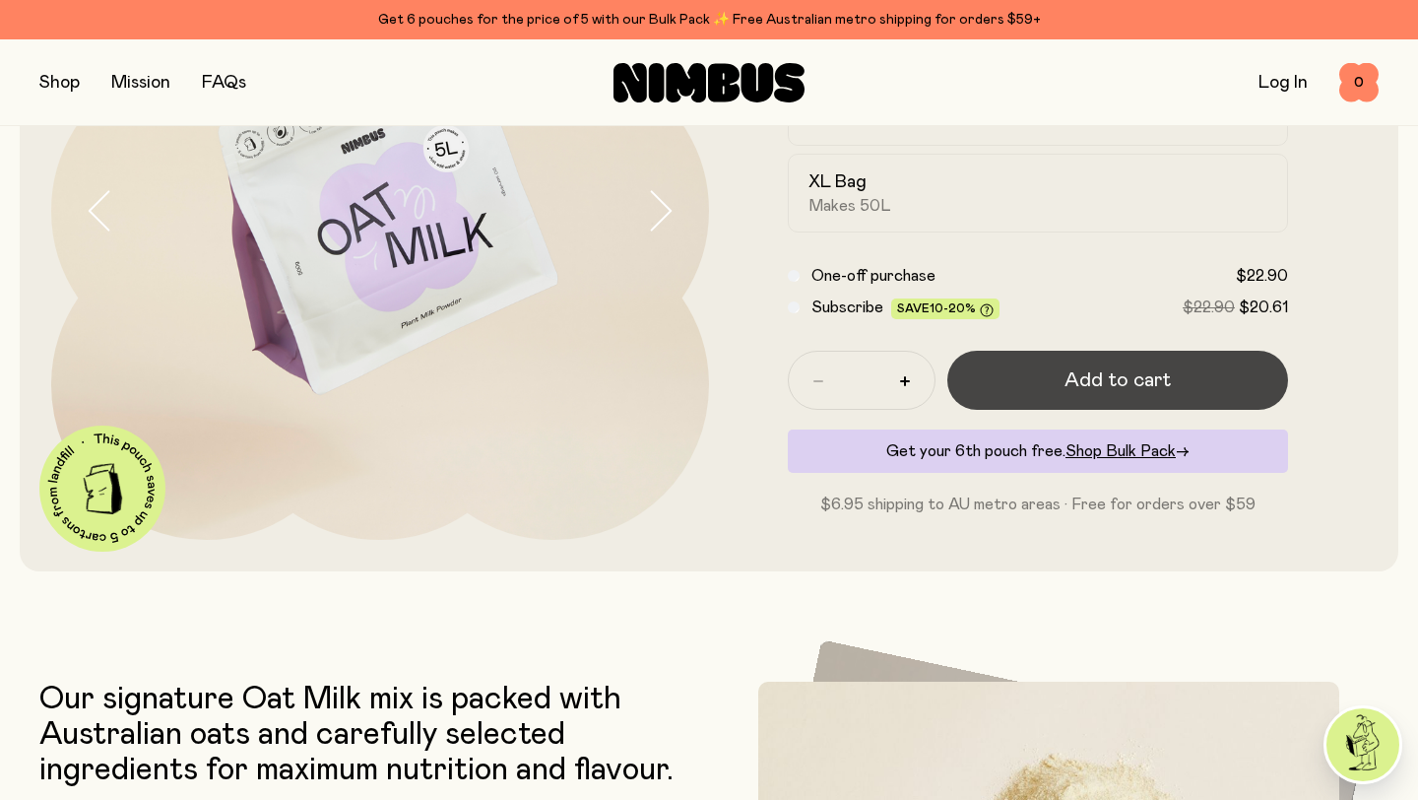
click at [1036, 376] on button "Add to cart" at bounding box center [1117, 380] width 341 height 59
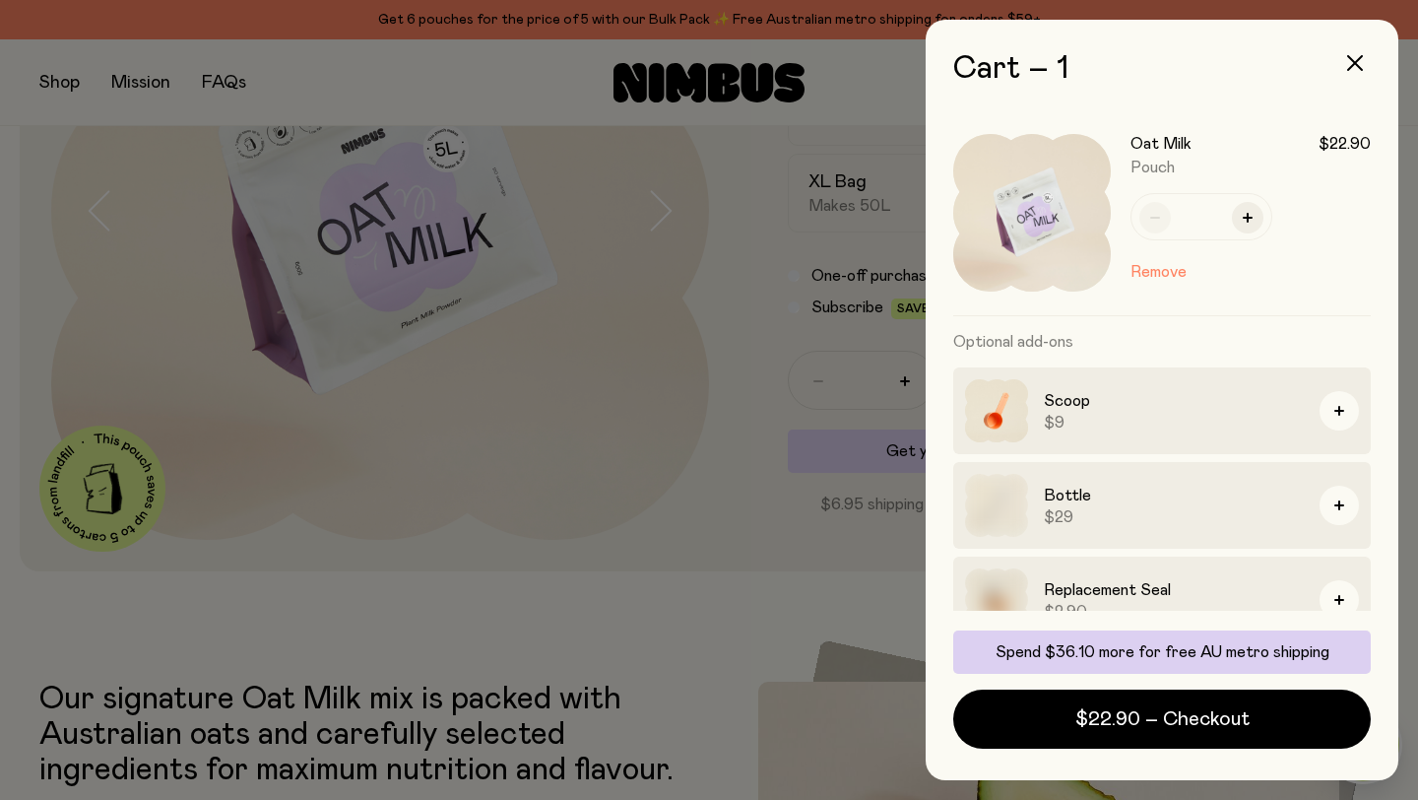
scroll to position [0, 0]
click at [1350, 405] on button "button" at bounding box center [1338, 410] width 39 height 39
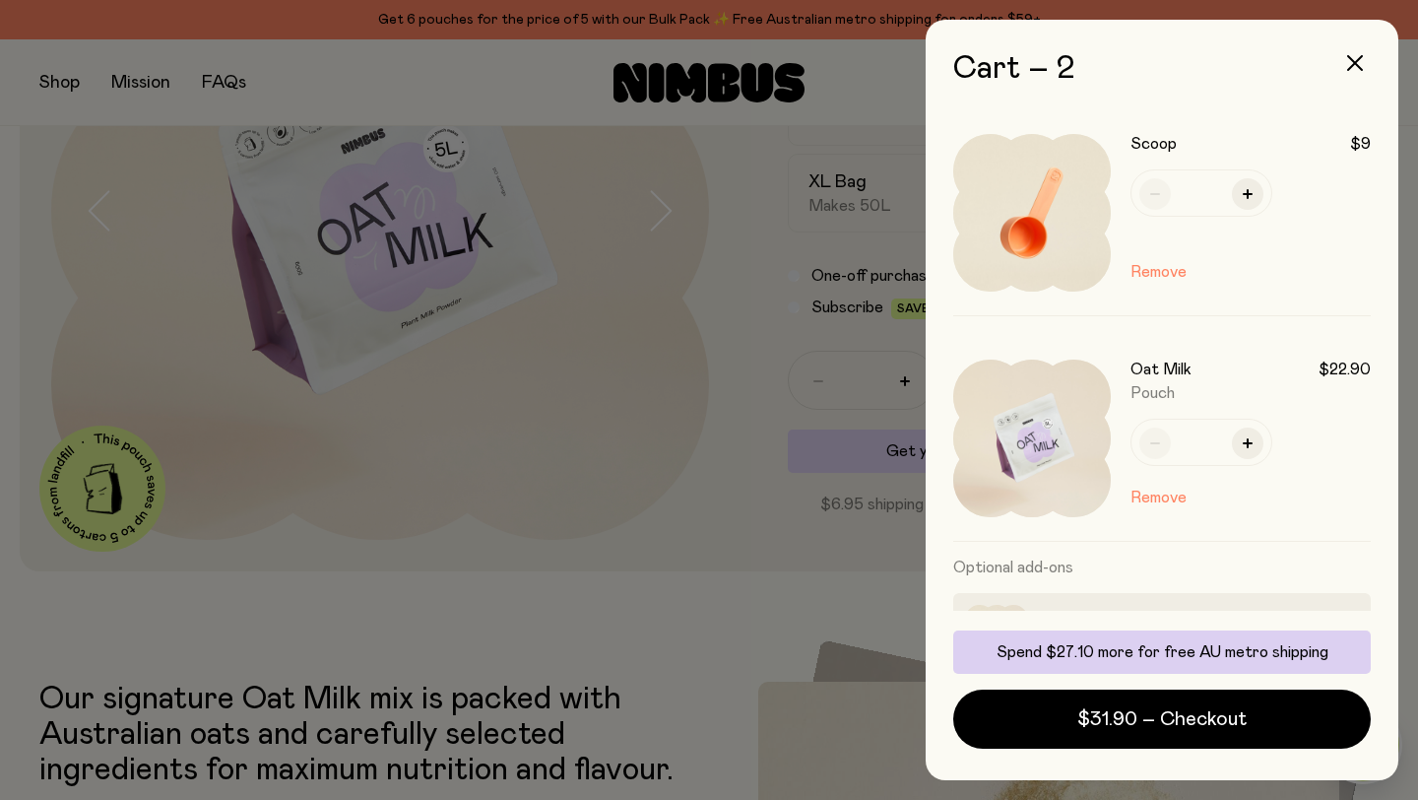
scroll to position [163, 0]
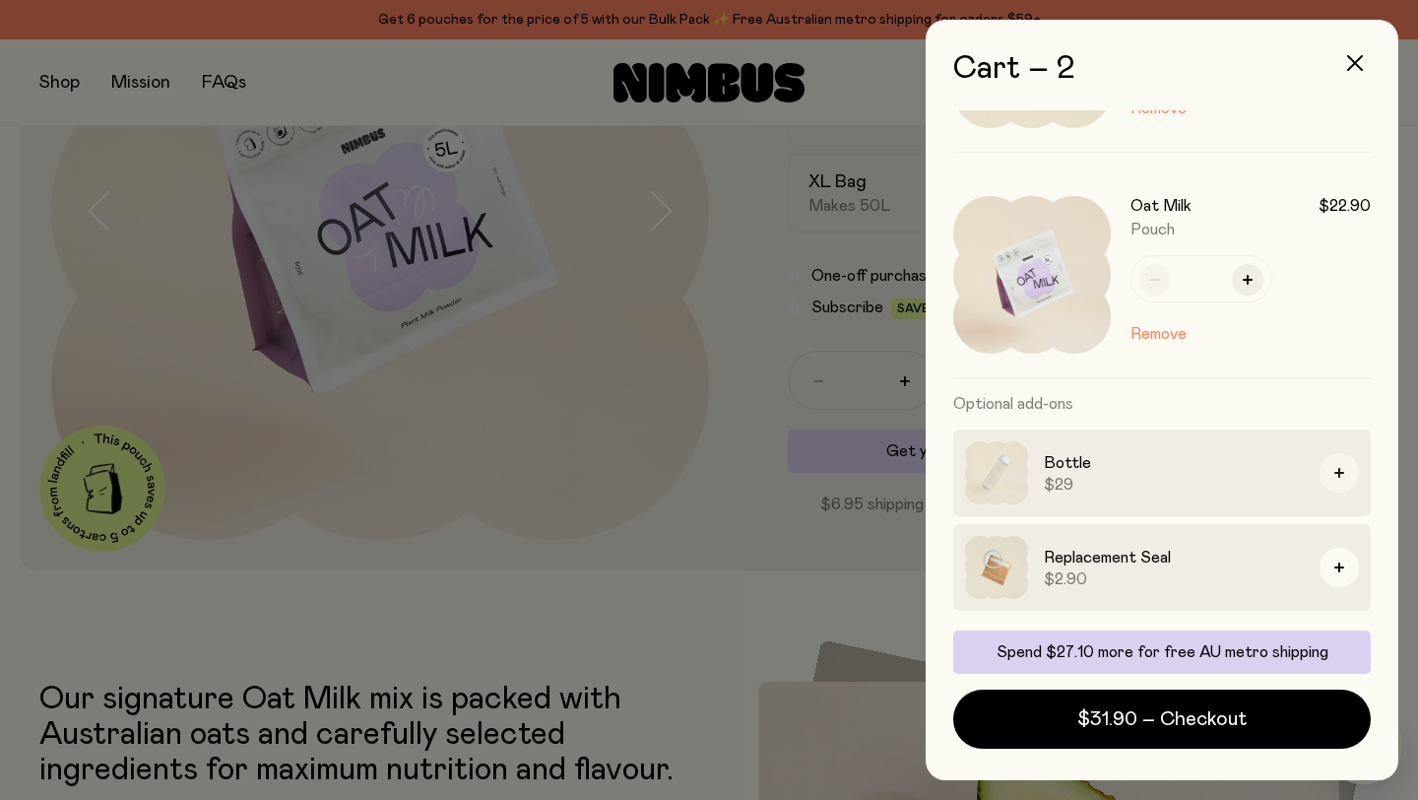
click at [1336, 480] on button "button" at bounding box center [1338, 472] width 39 height 39
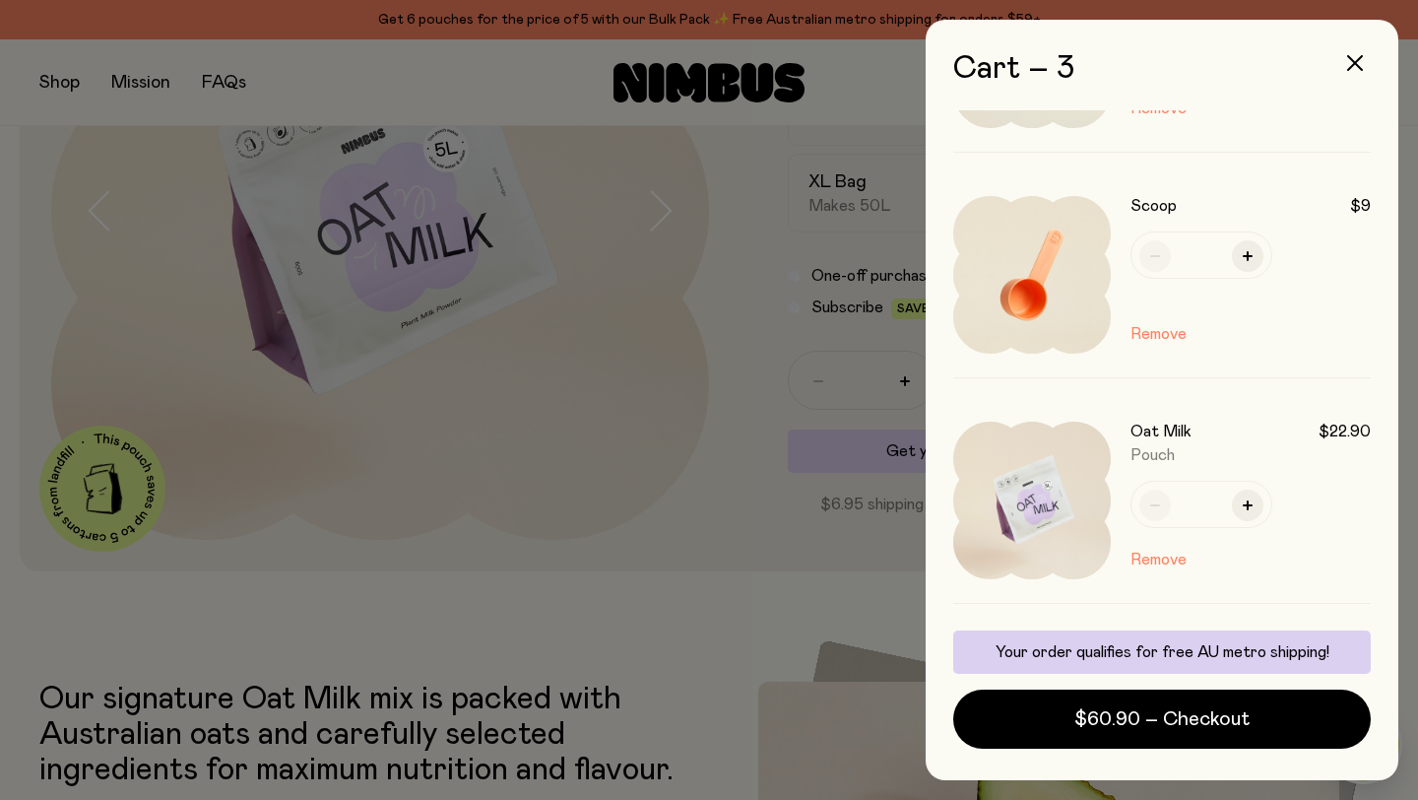
click at [785, 605] on div at bounding box center [709, 400] width 1418 height 800
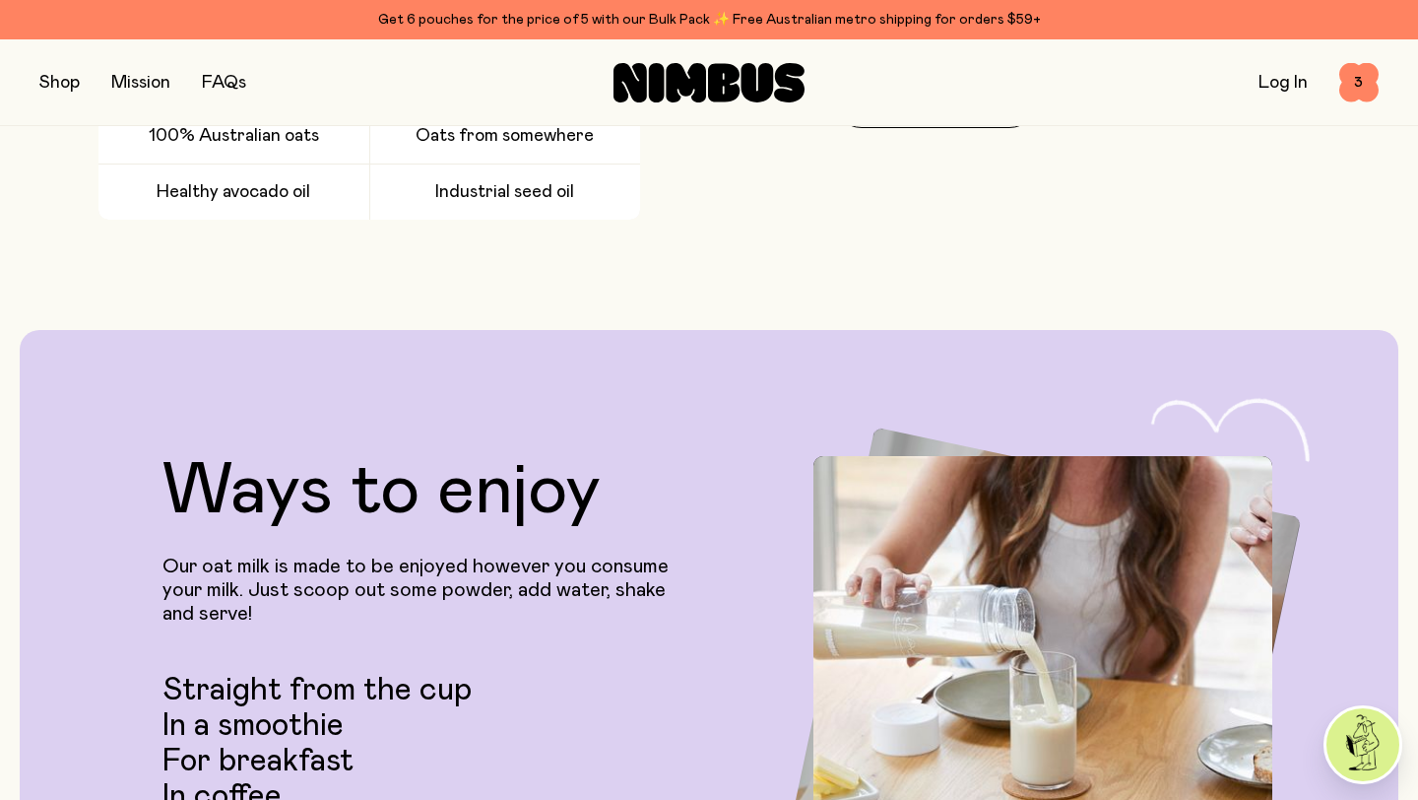
scroll to position [3161, 0]
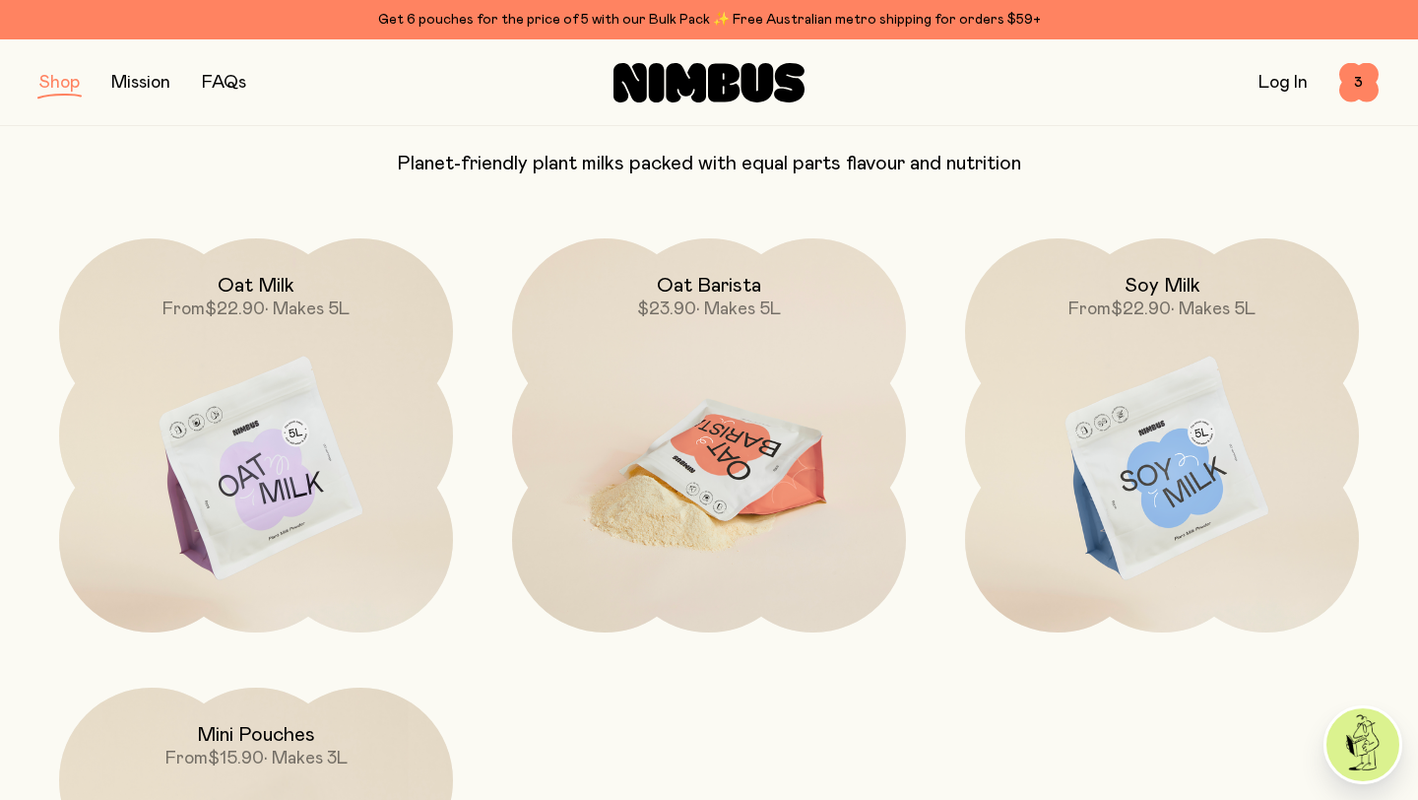
scroll to position [193, 0]
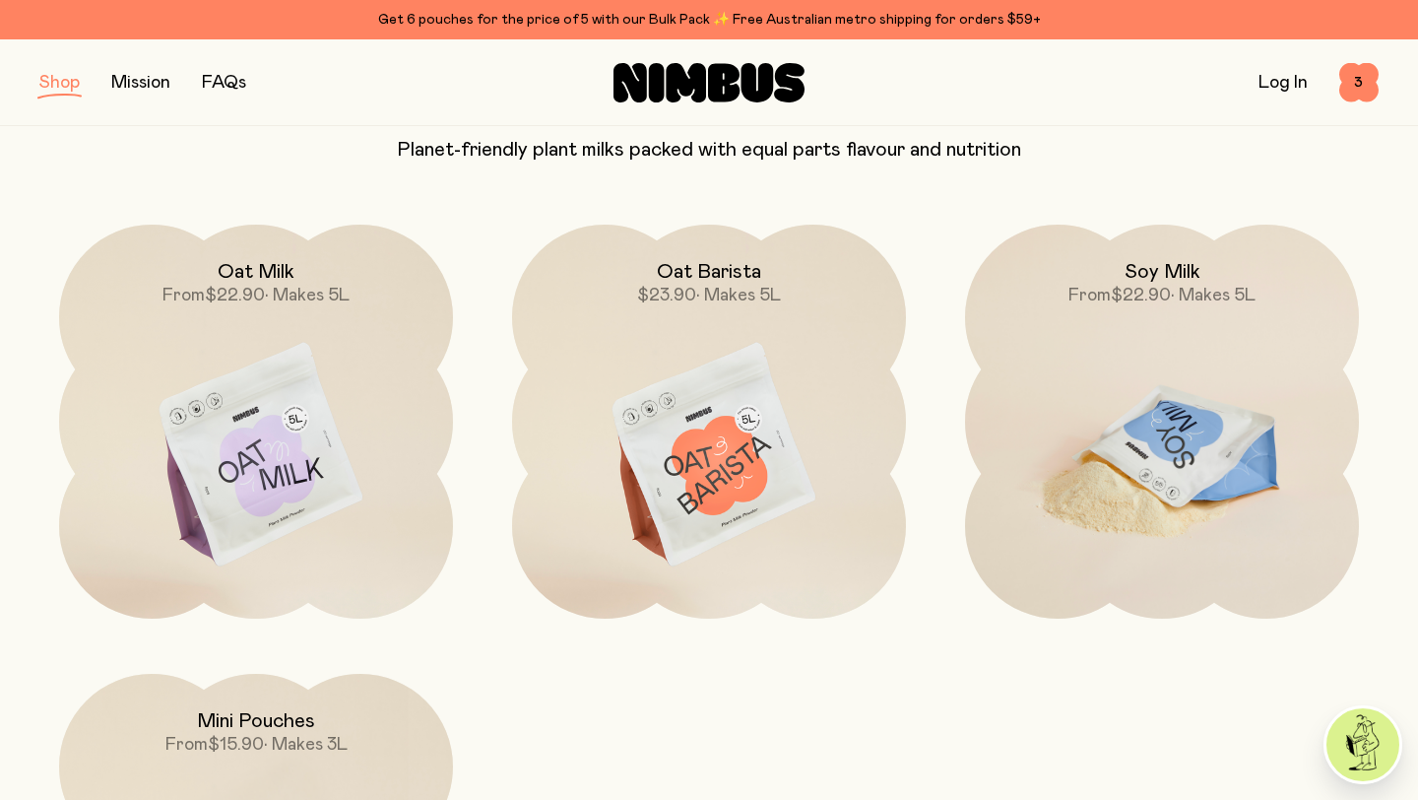
click at [1222, 467] on img at bounding box center [1162, 456] width 394 height 463
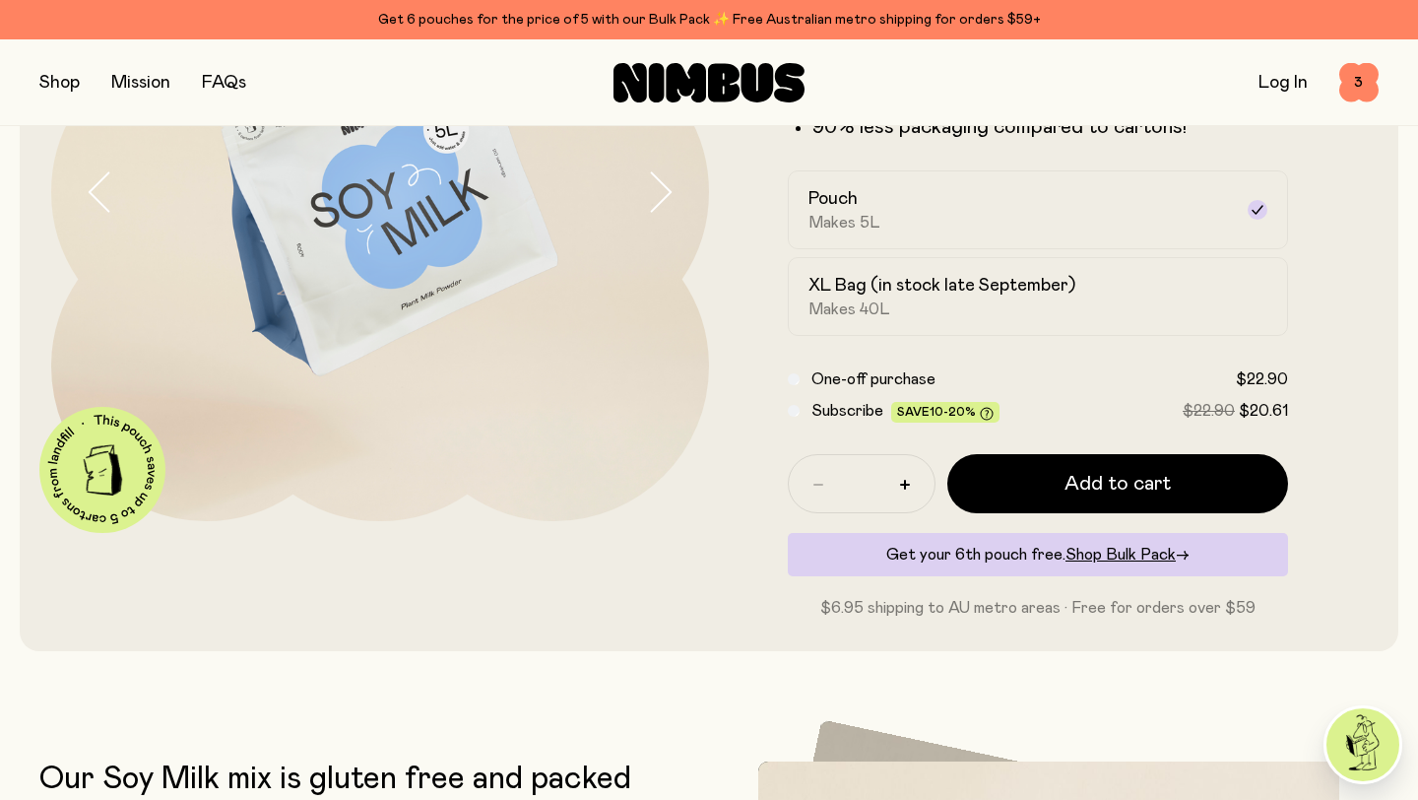
scroll to position [324, 0]
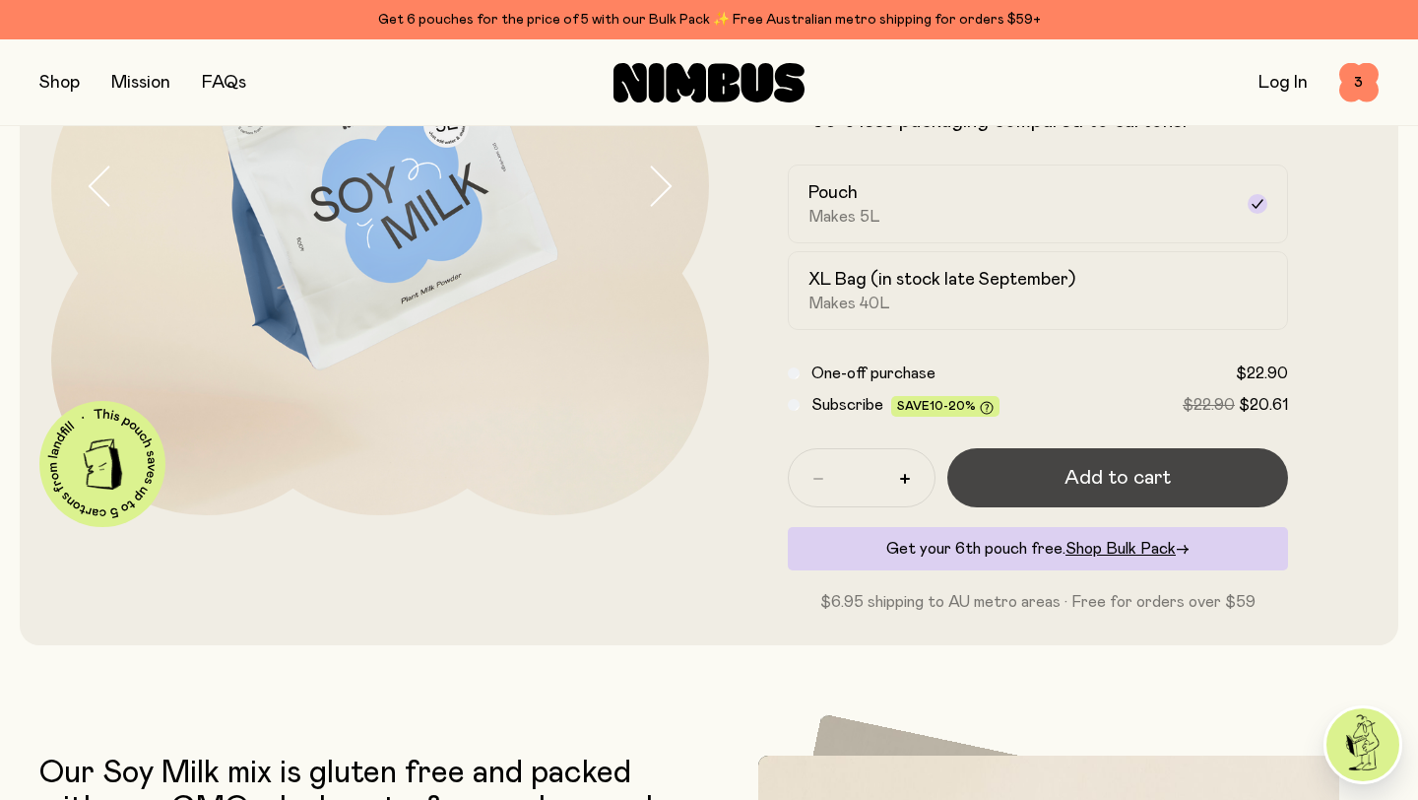
click at [1190, 479] on button "Add to cart" at bounding box center [1117, 477] width 341 height 59
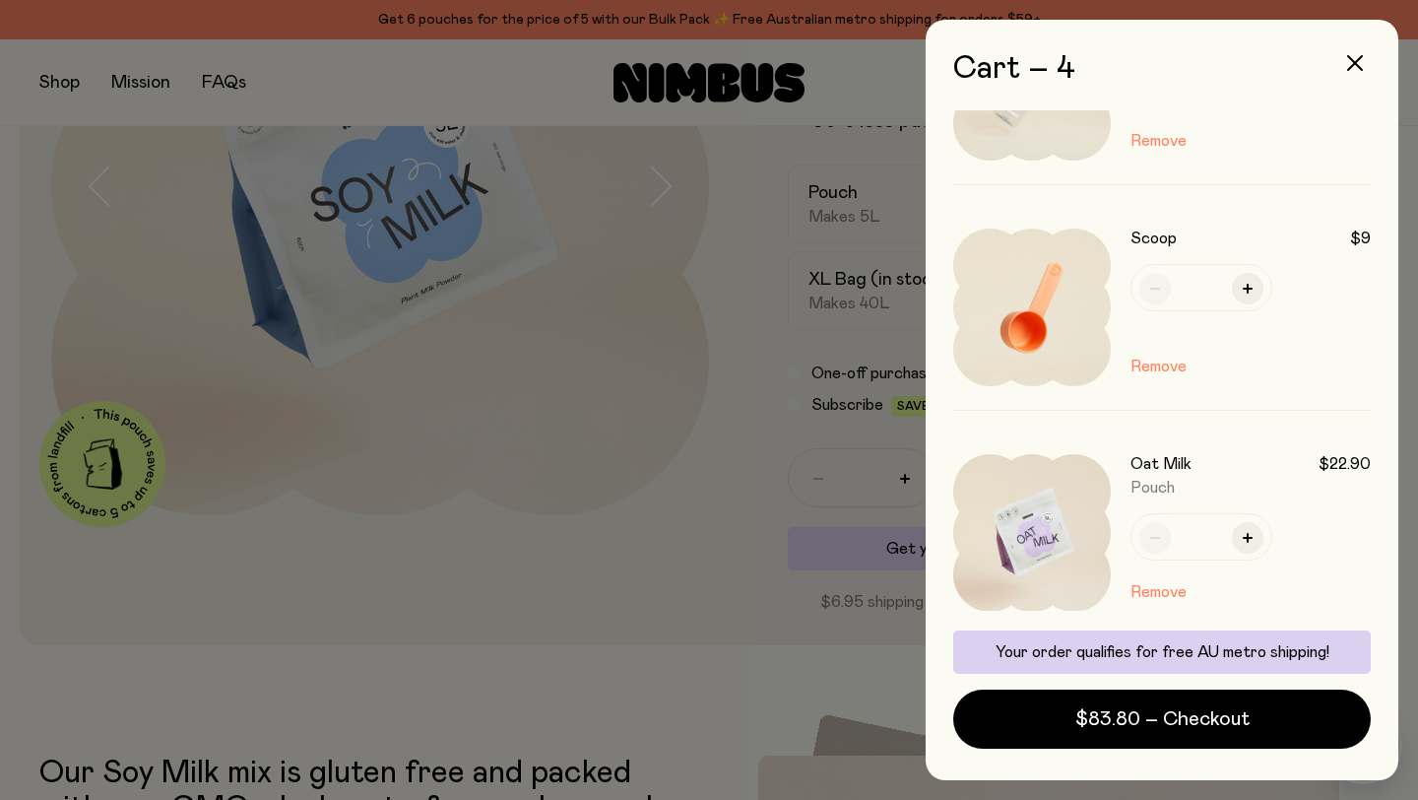
scroll to position [520, 0]
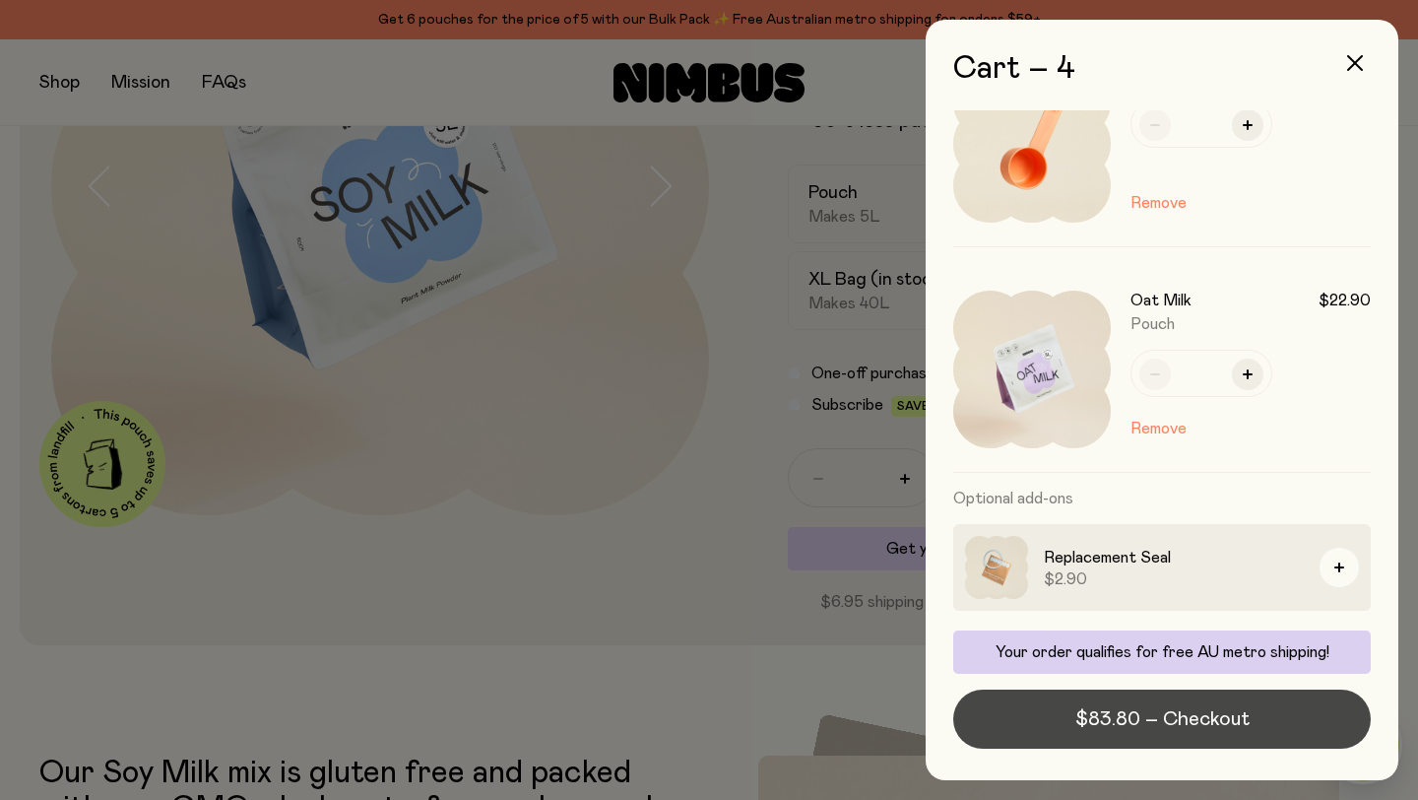
click at [1154, 720] on span "$83.80 – Checkout" at bounding box center [1162, 719] width 174 height 28
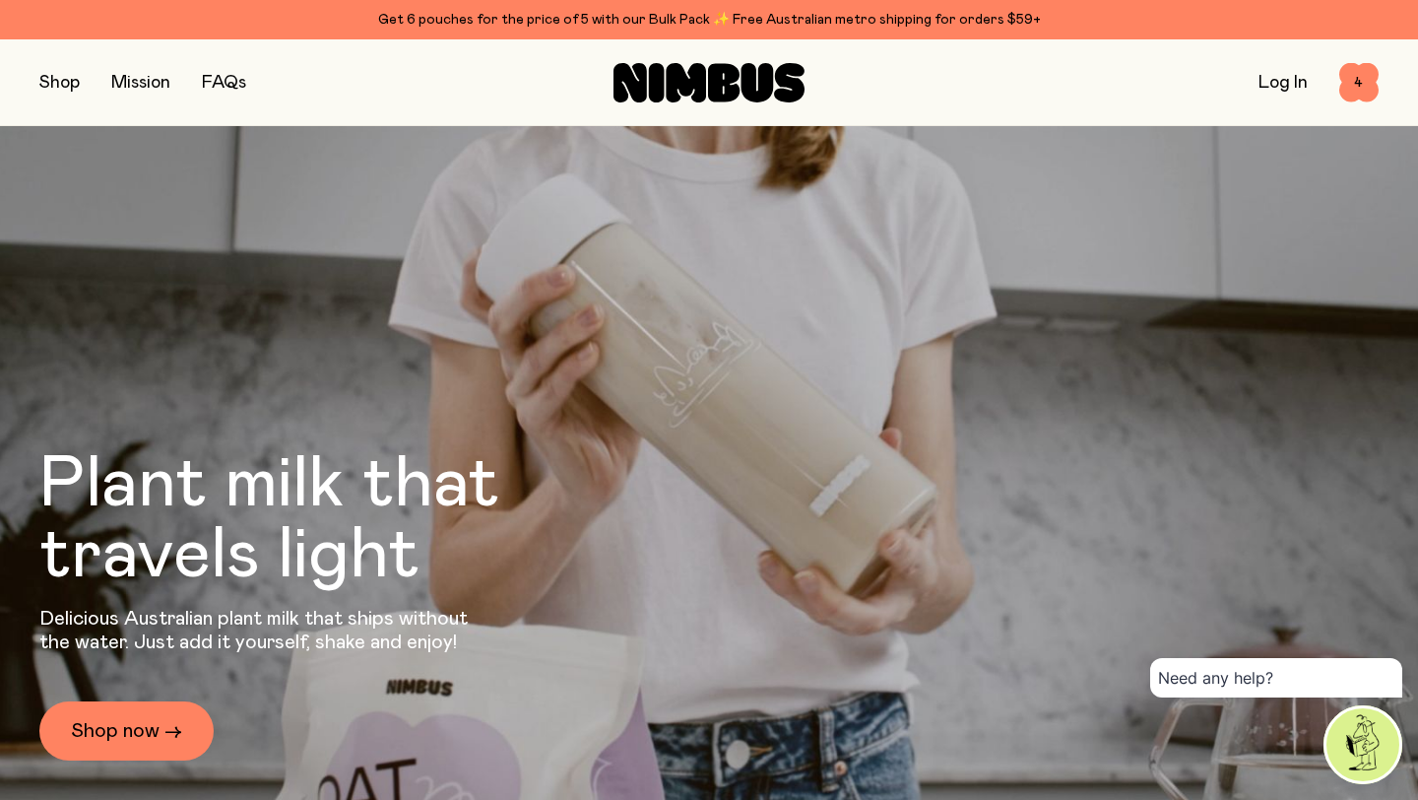
click at [65, 80] on button "button" at bounding box center [59, 83] width 40 height 28
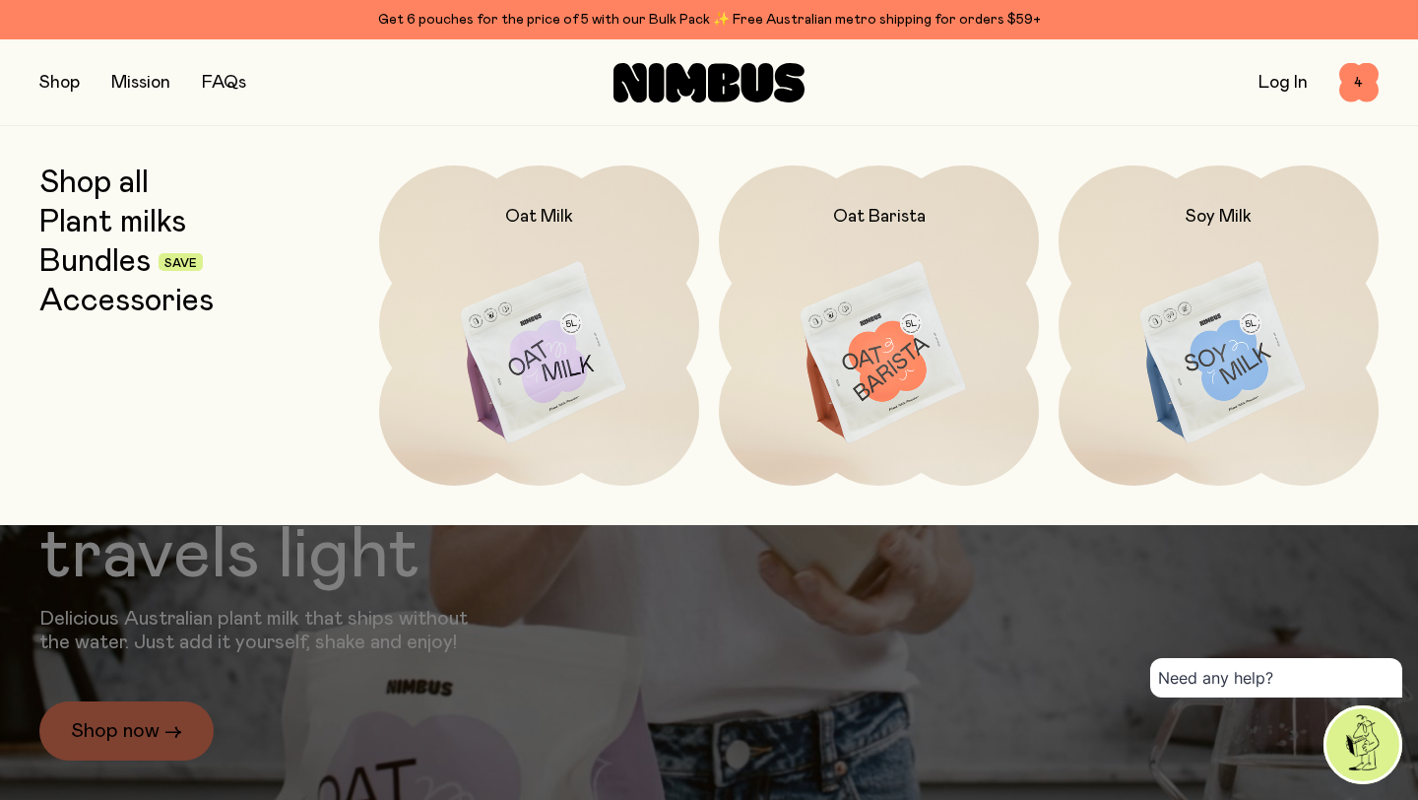
click at [106, 182] on link "Shop all" at bounding box center [93, 182] width 109 height 35
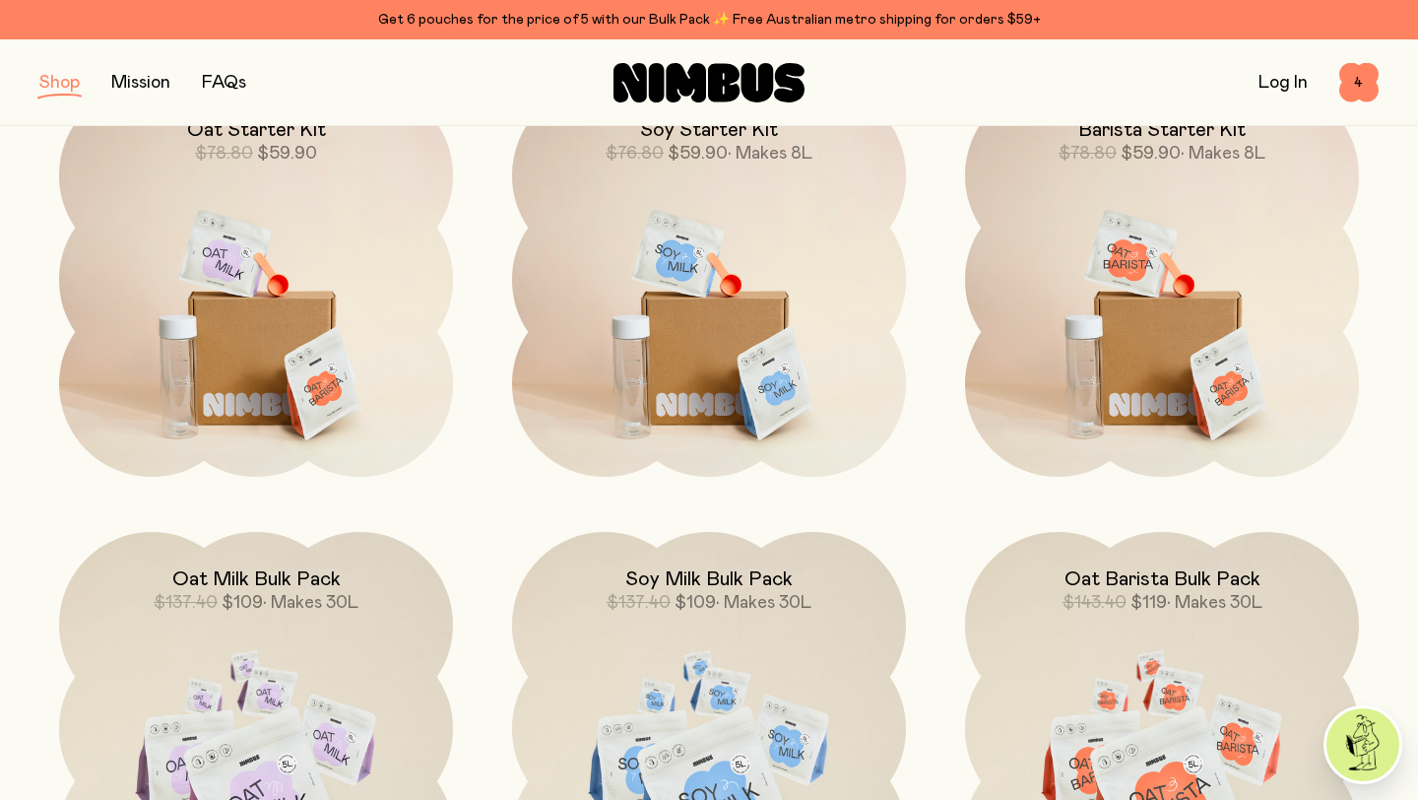
scroll to position [1467, 0]
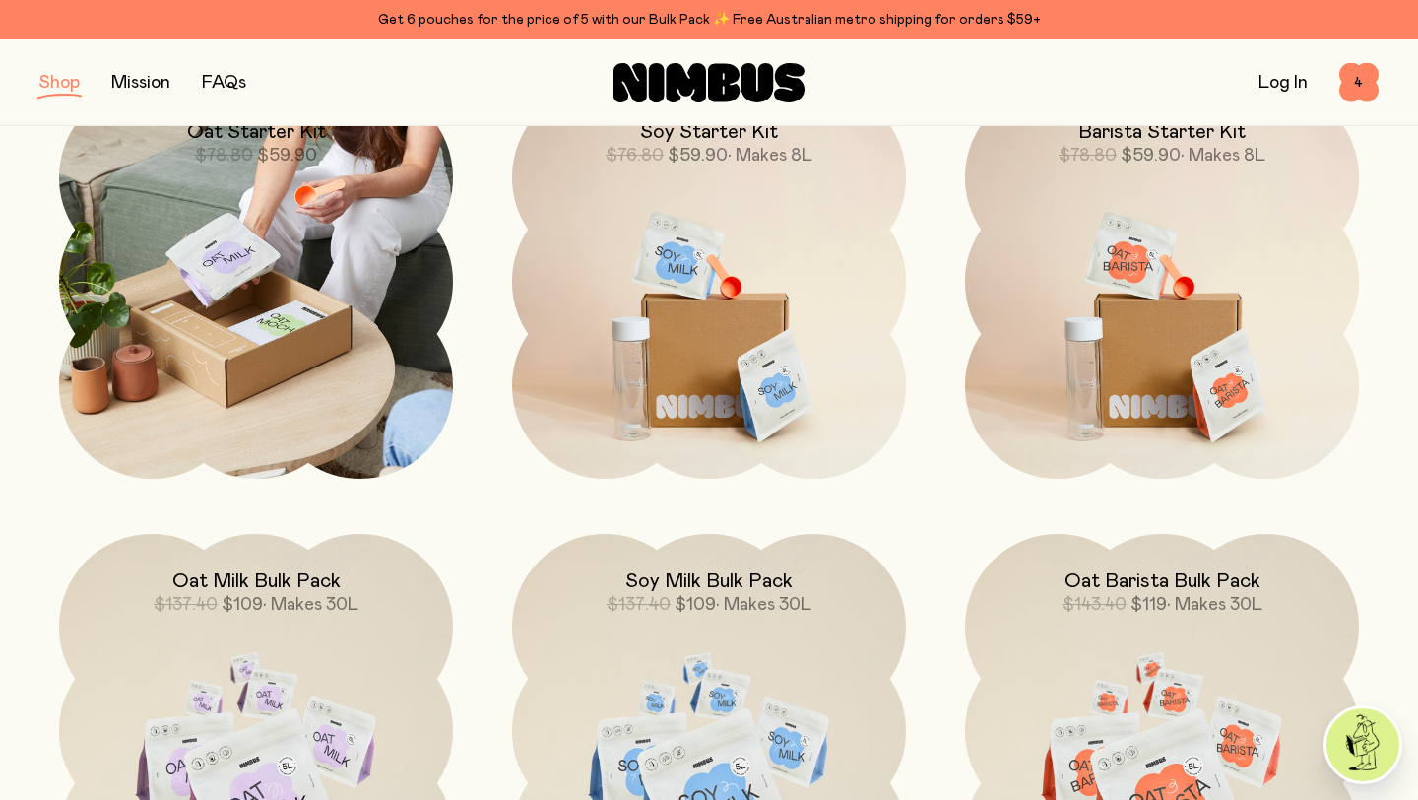
click at [375, 332] on img at bounding box center [256, 282] width 394 height 394
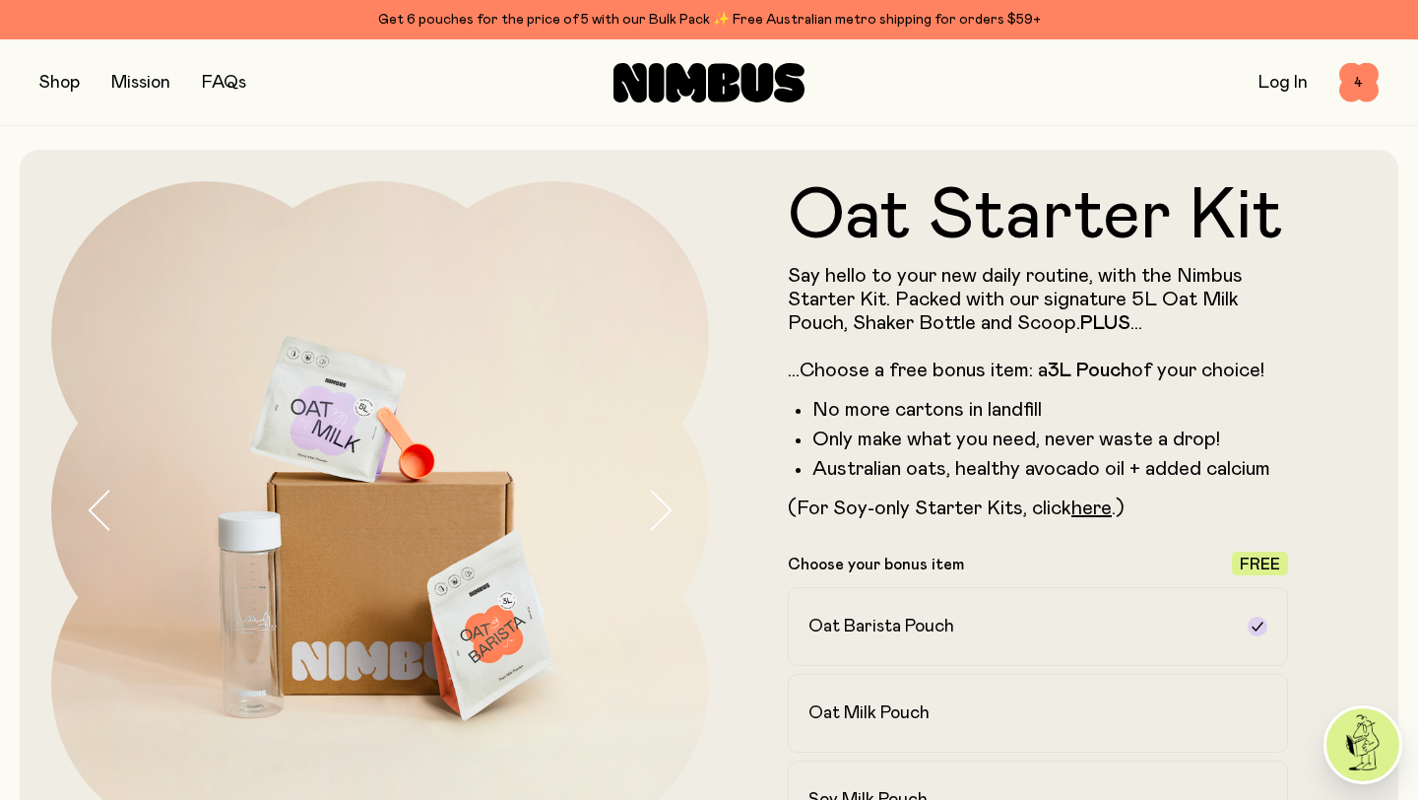
click at [661, 498] on icon "button" at bounding box center [660, 509] width 28 height 41
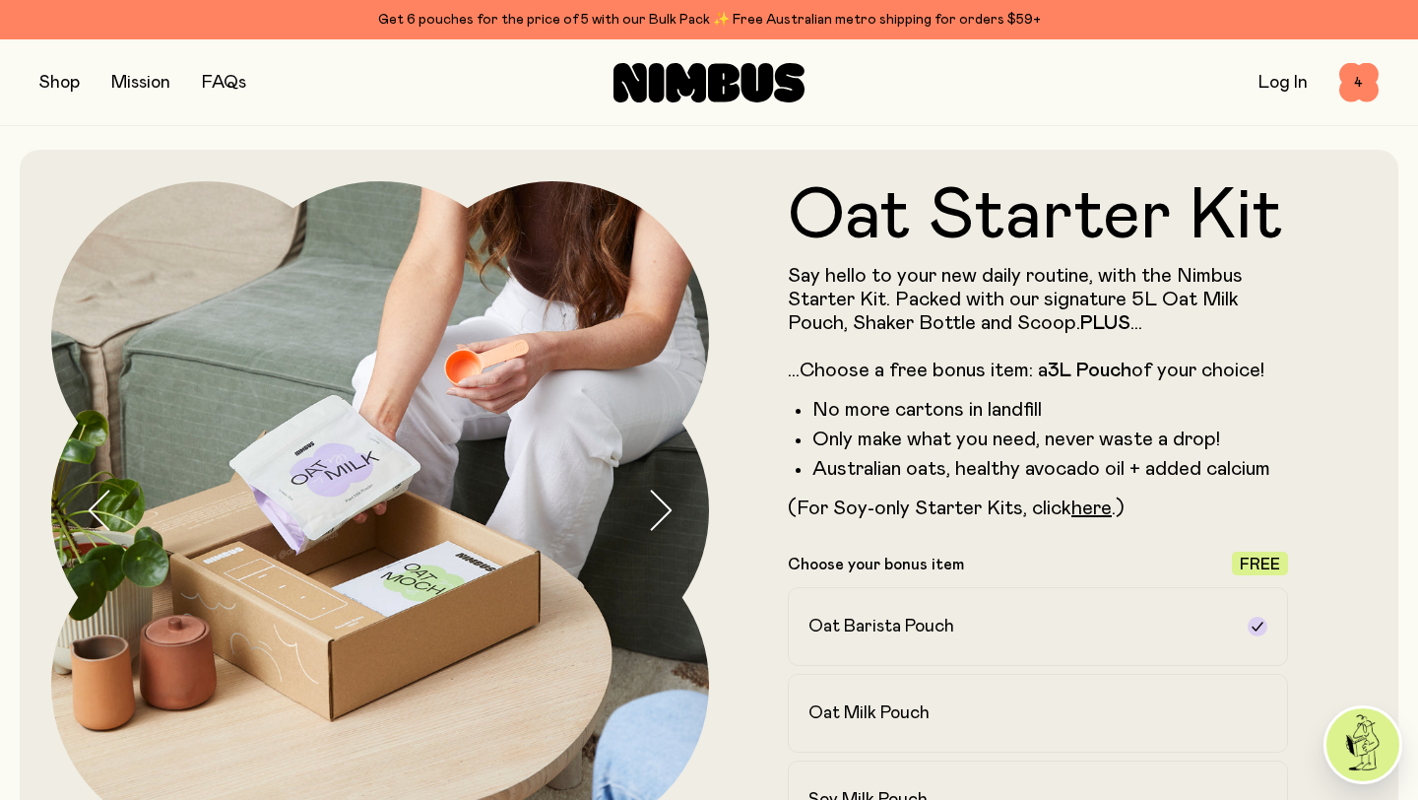
click at [661, 498] on icon "button" at bounding box center [660, 509] width 28 height 41
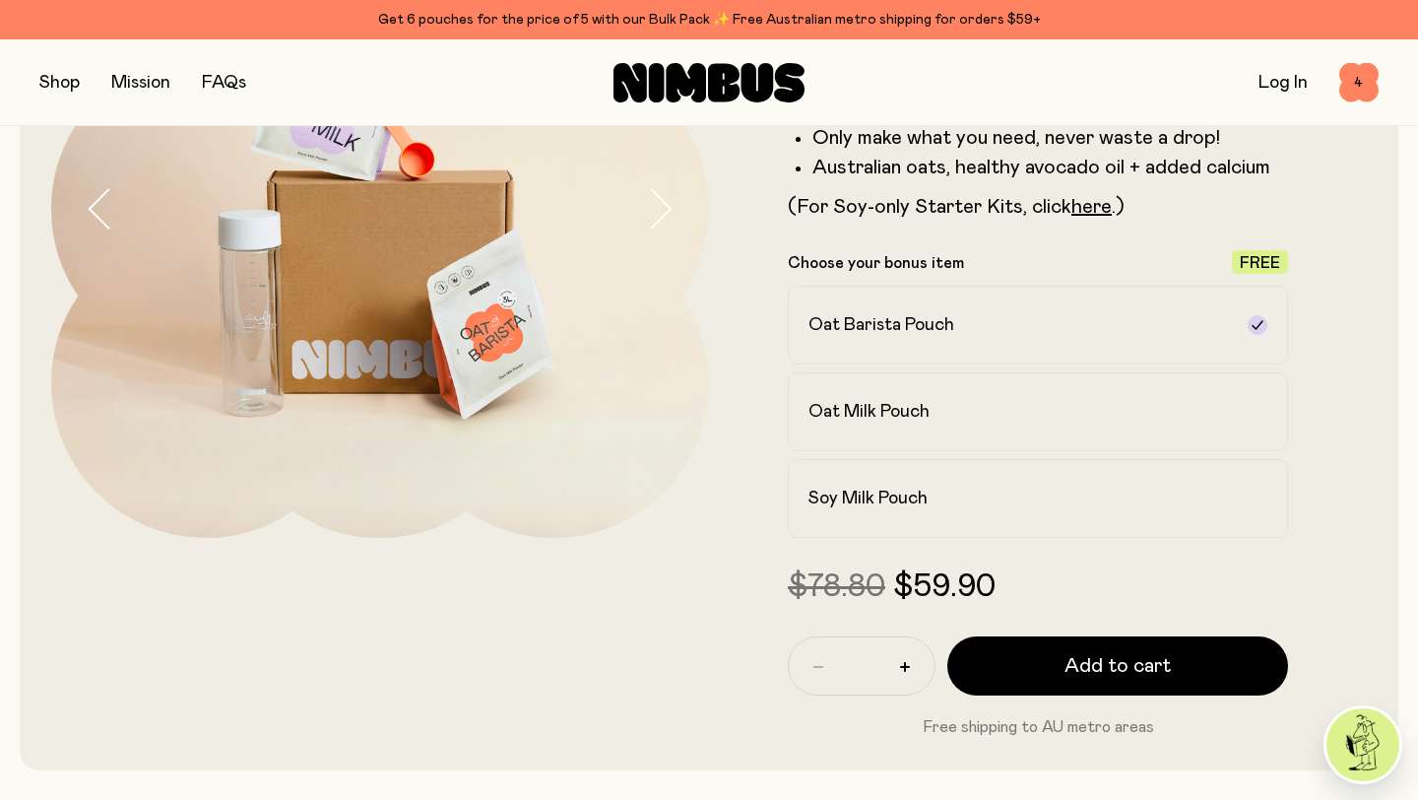
scroll to position [307, 0]
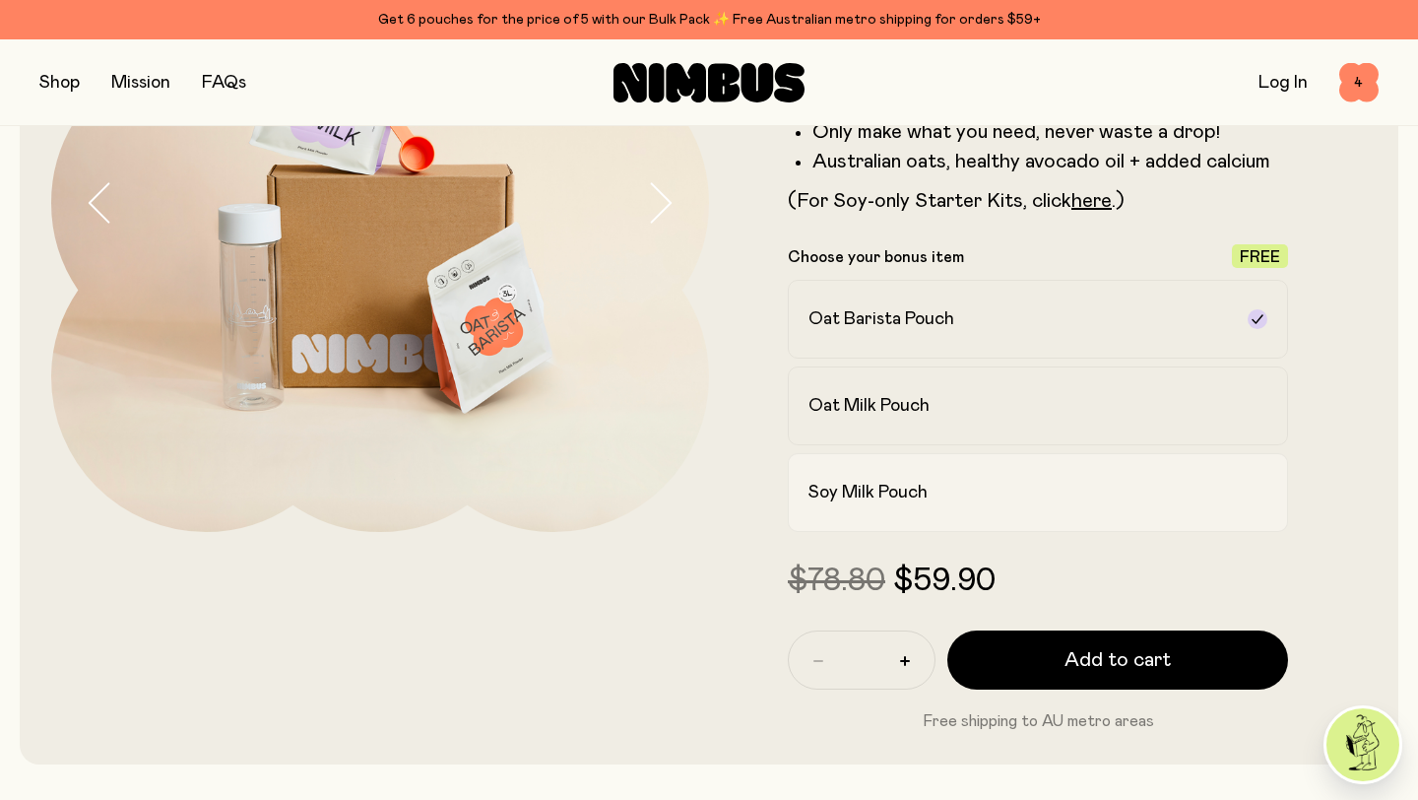
click at [933, 477] on label "Soy Milk Pouch" at bounding box center [1038, 492] width 500 height 79
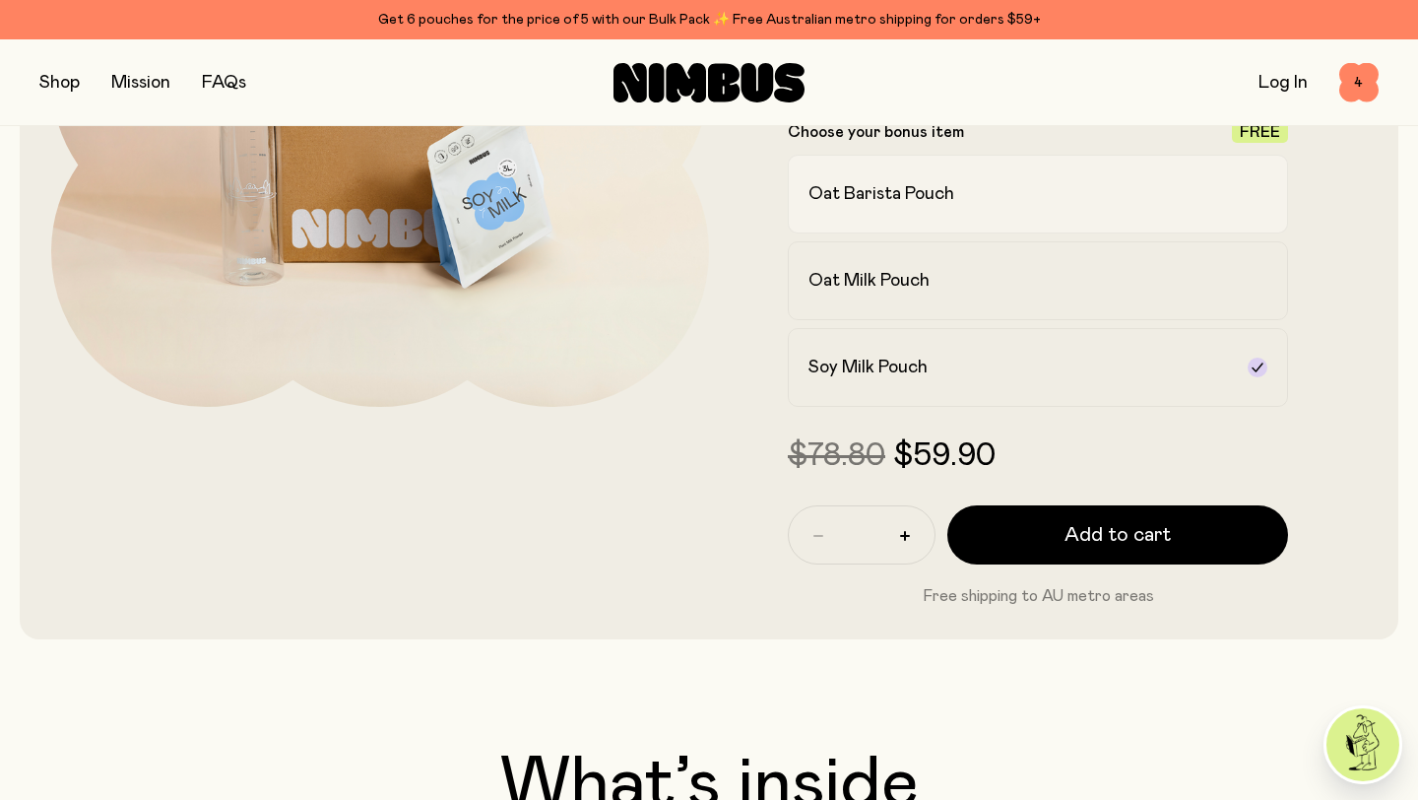
scroll to position [445, 0]
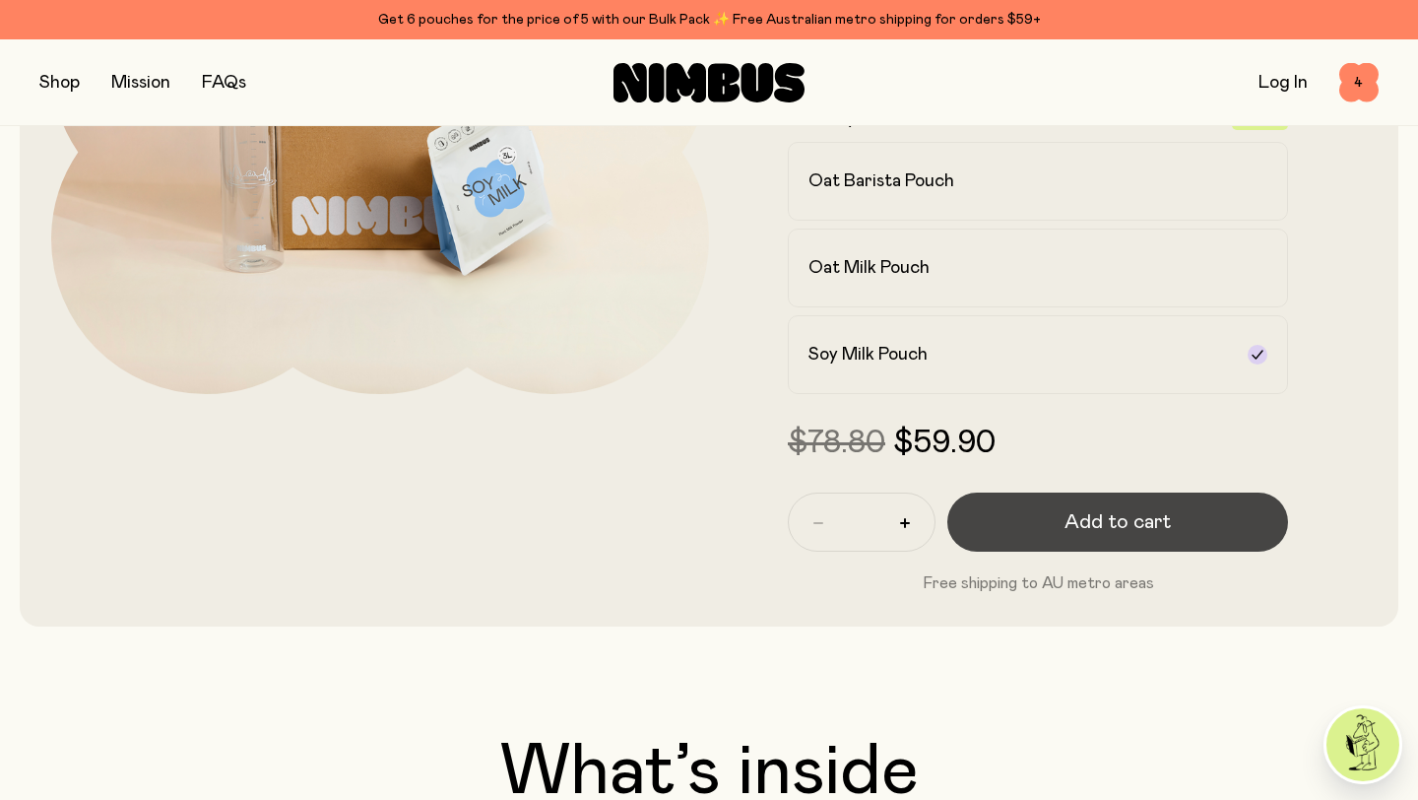
click at [1125, 515] on span "Add to cart" at bounding box center [1117, 522] width 106 height 28
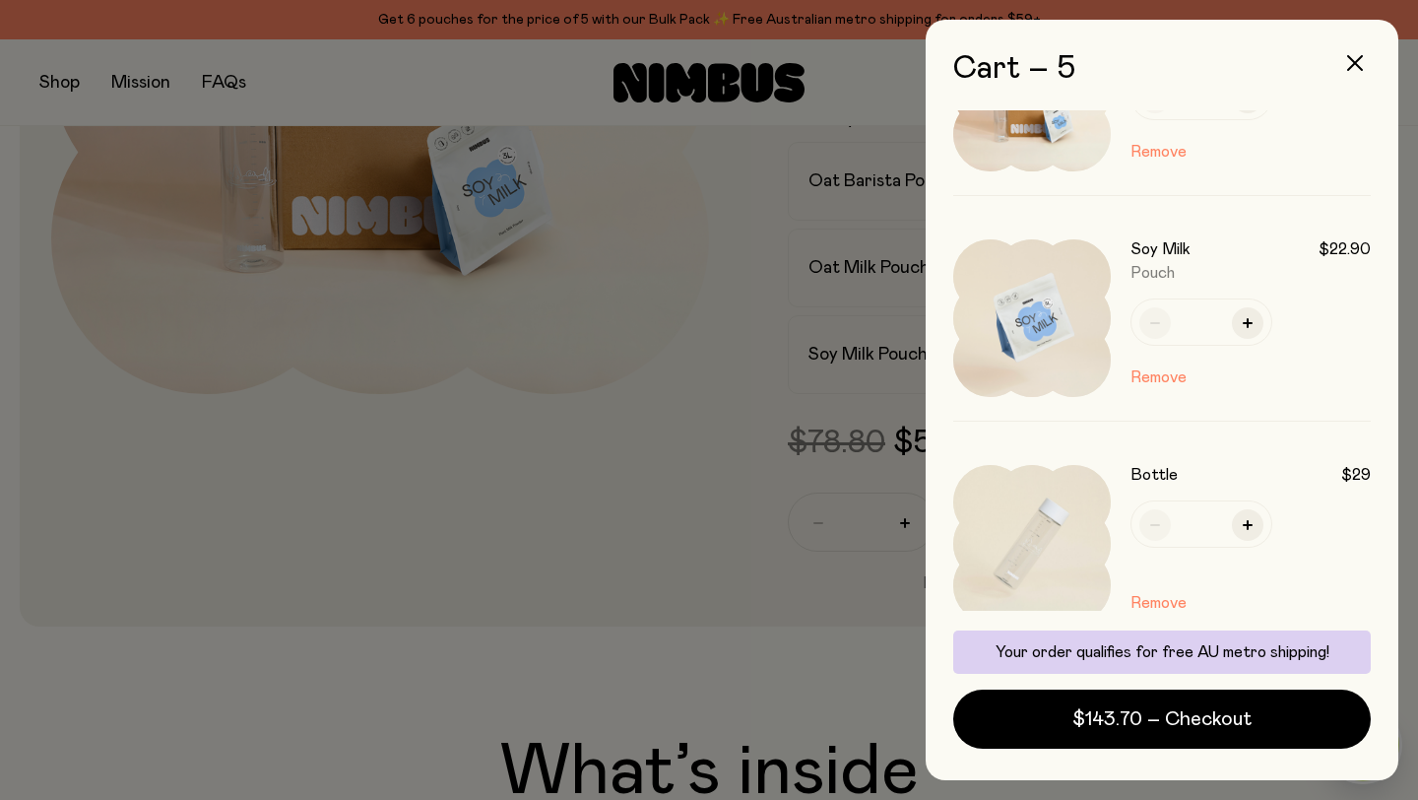
scroll to position [125, 0]
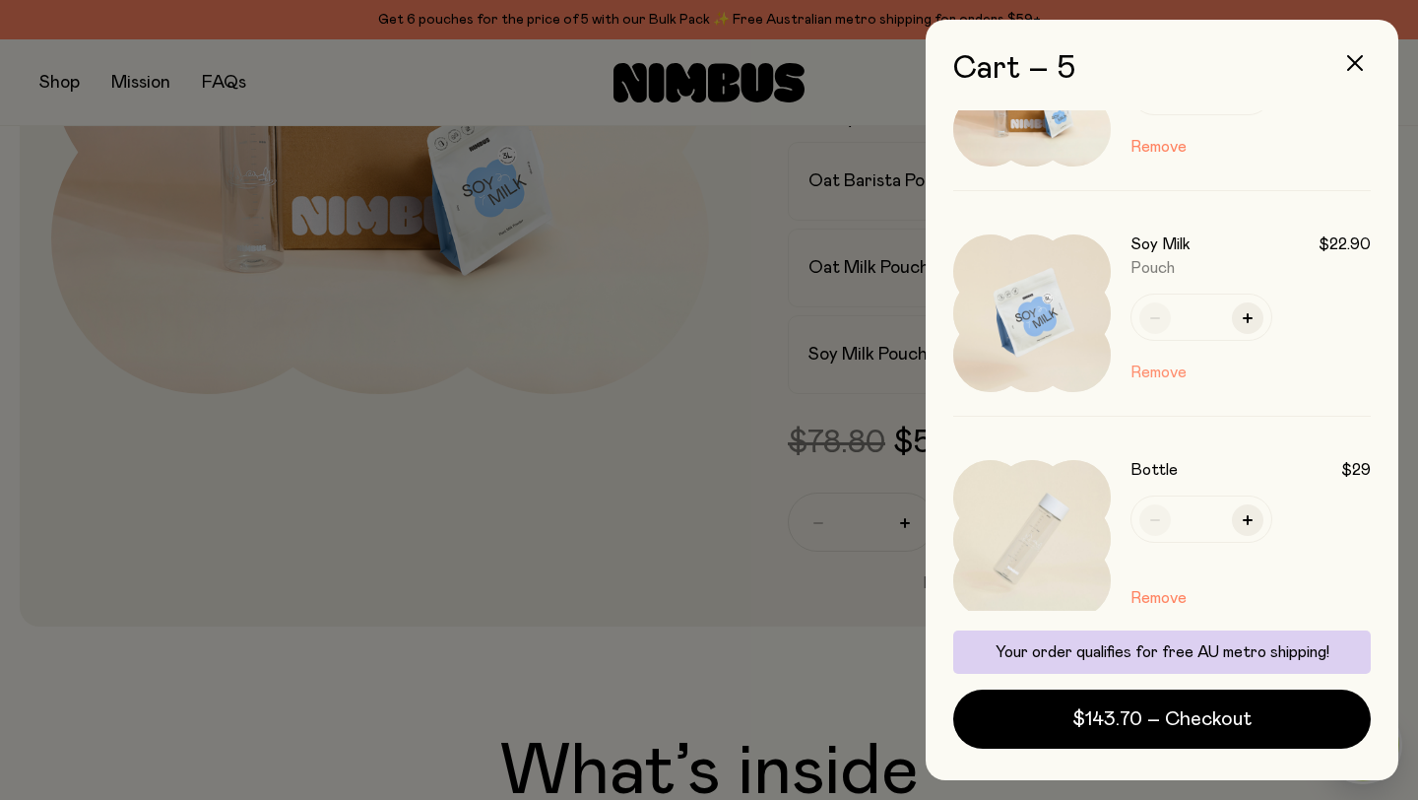
click at [1158, 375] on button "Remove" at bounding box center [1158, 372] width 56 height 24
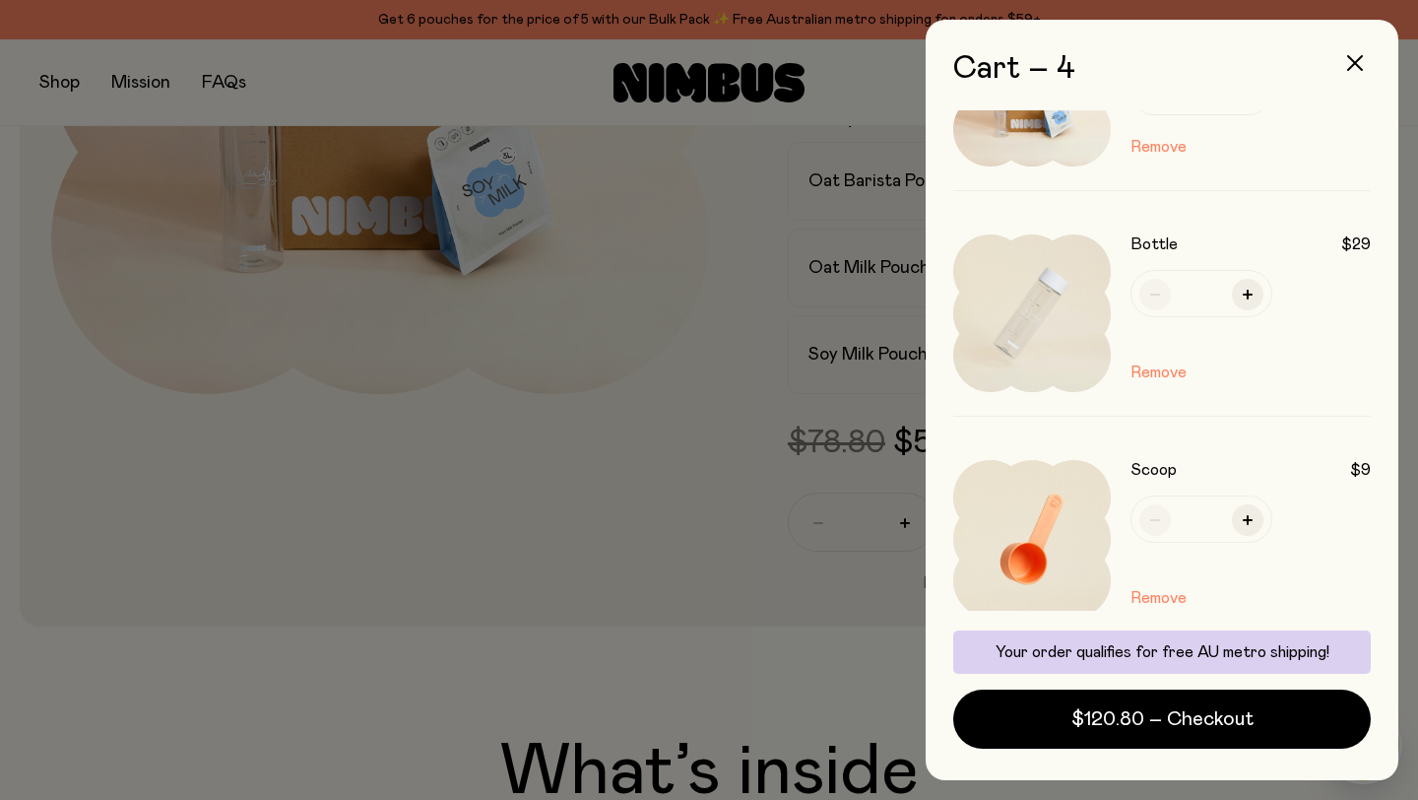
click at [1158, 375] on button "Remove" at bounding box center [1158, 372] width 56 height 24
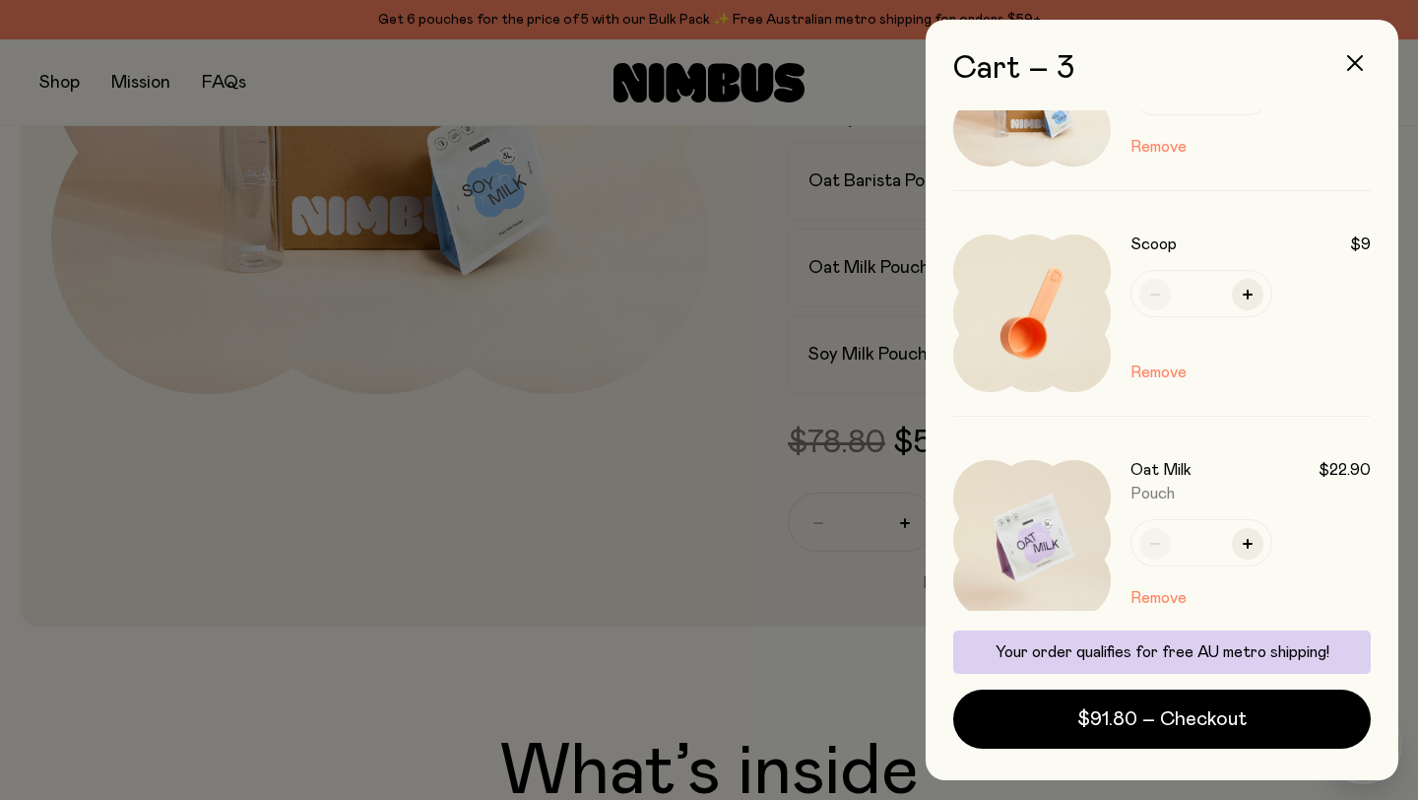
click at [1158, 375] on button "Remove" at bounding box center [1158, 372] width 56 height 24
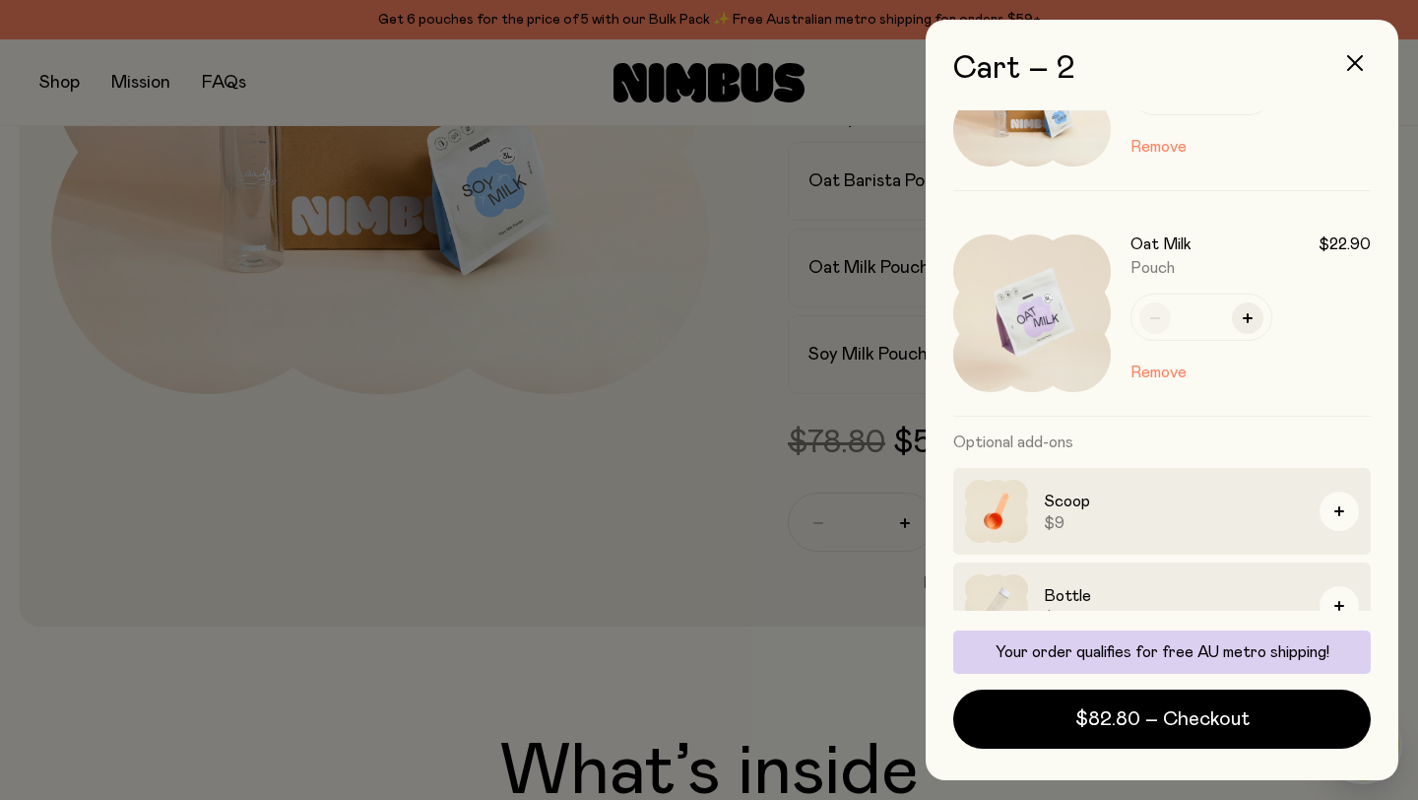
click at [1158, 375] on button "Remove" at bounding box center [1158, 372] width 56 height 24
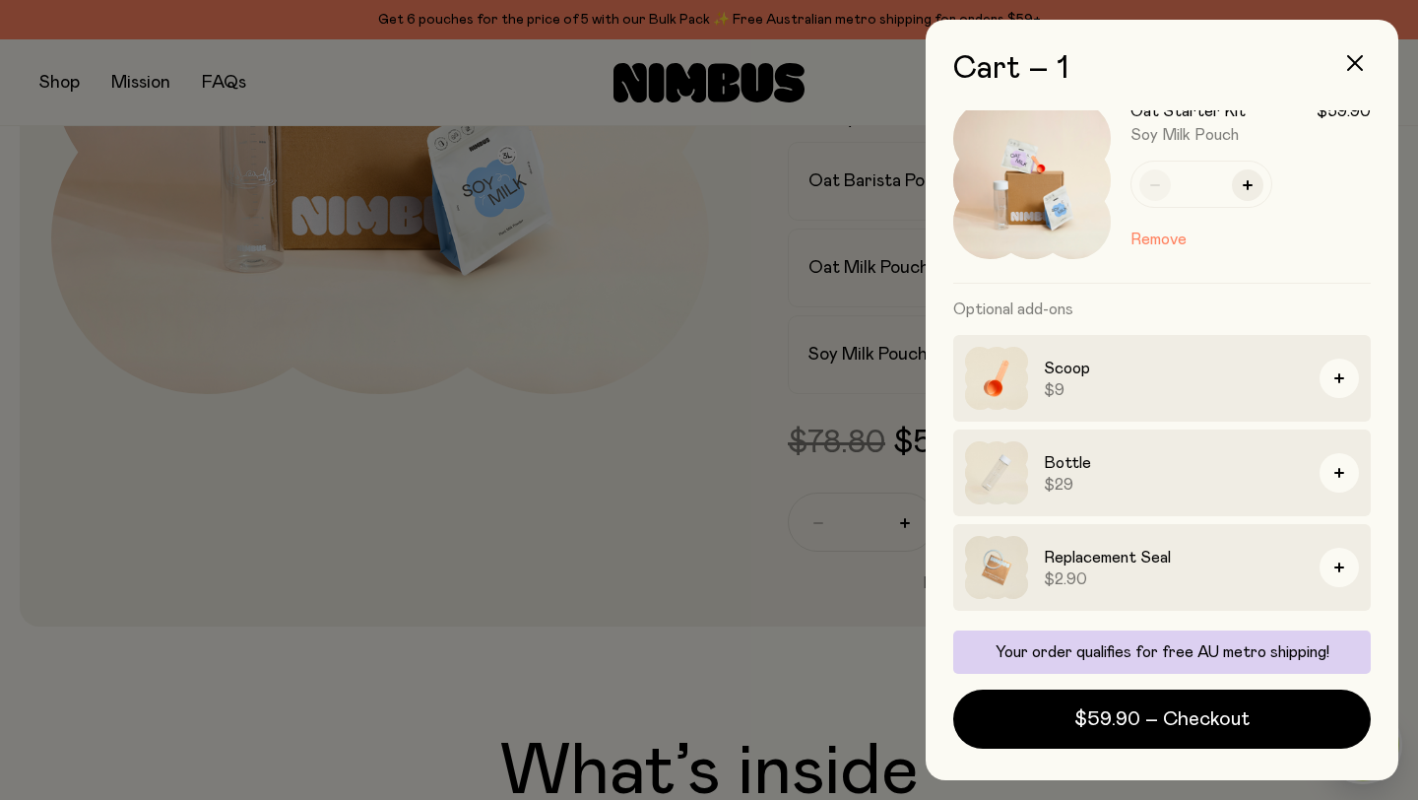
scroll to position [0, 0]
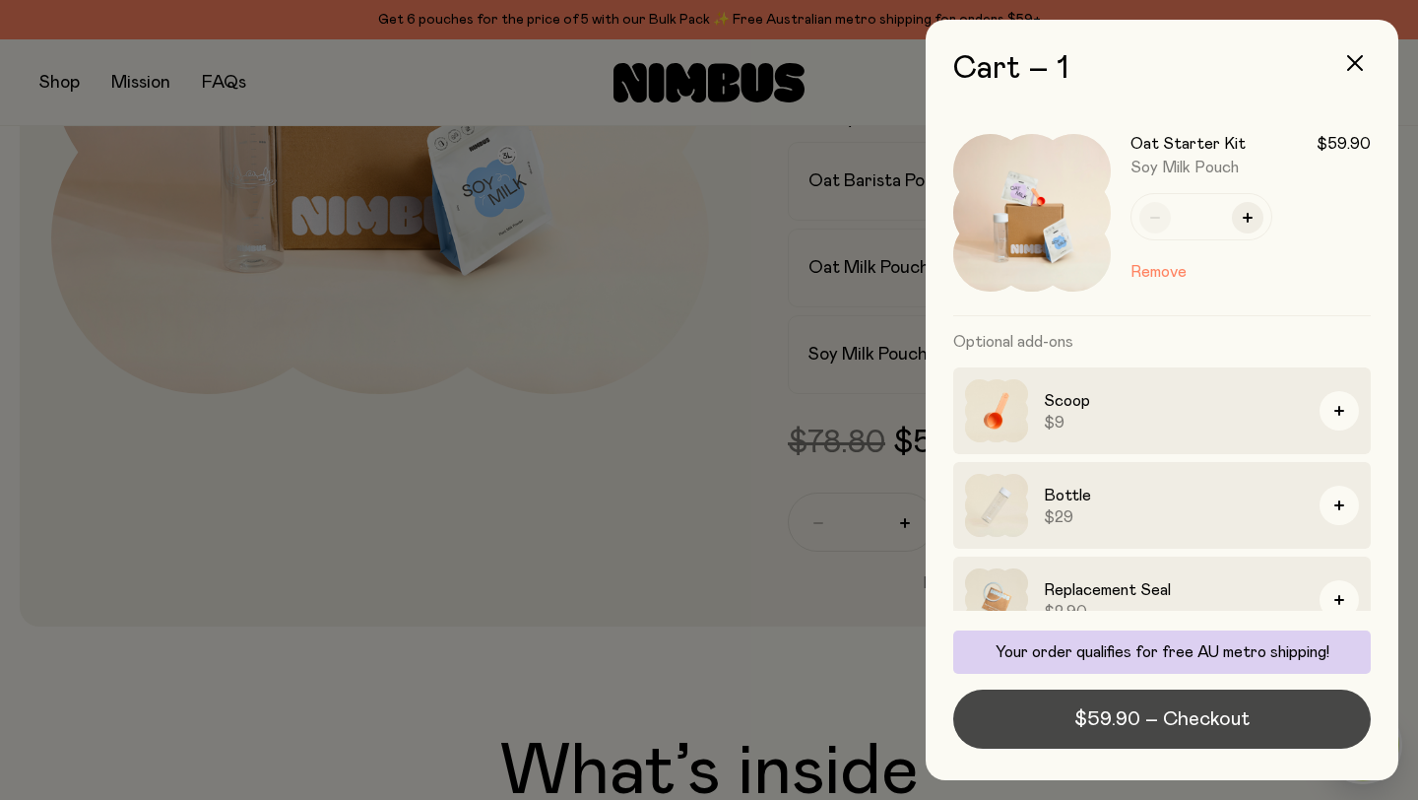
click at [1117, 705] on span "$59.90 – Checkout" at bounding box center [1161, 719] width 175 height 28
